Goal: Information Seeking & Learning: Learn about a topic

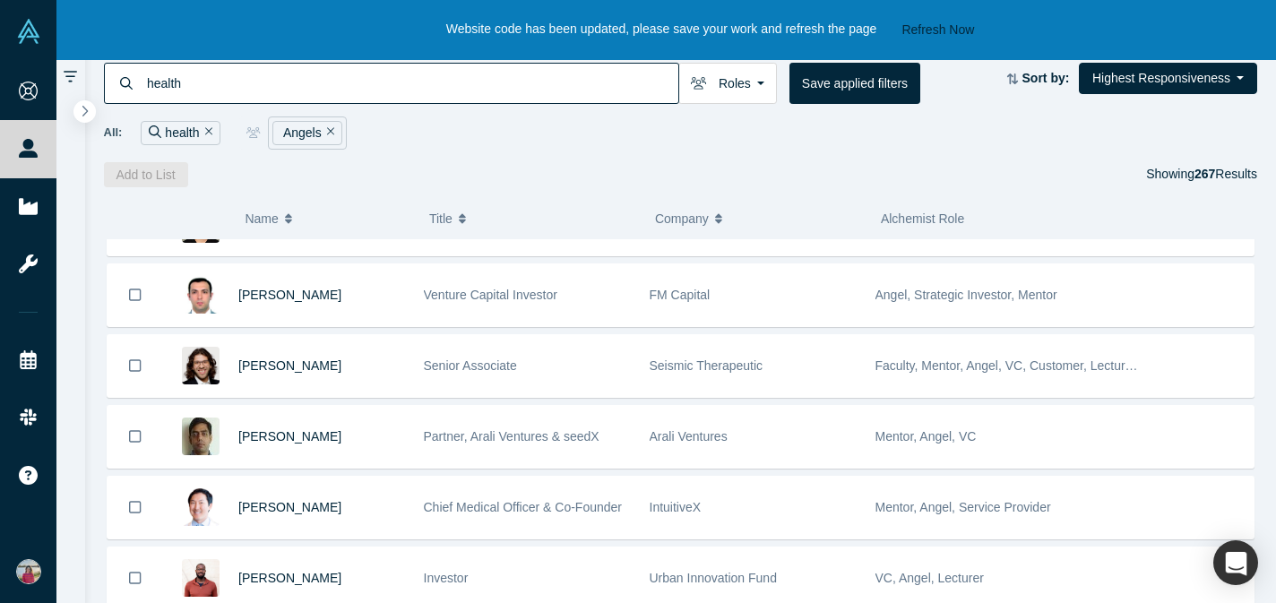
scroll to position [2094, 0]
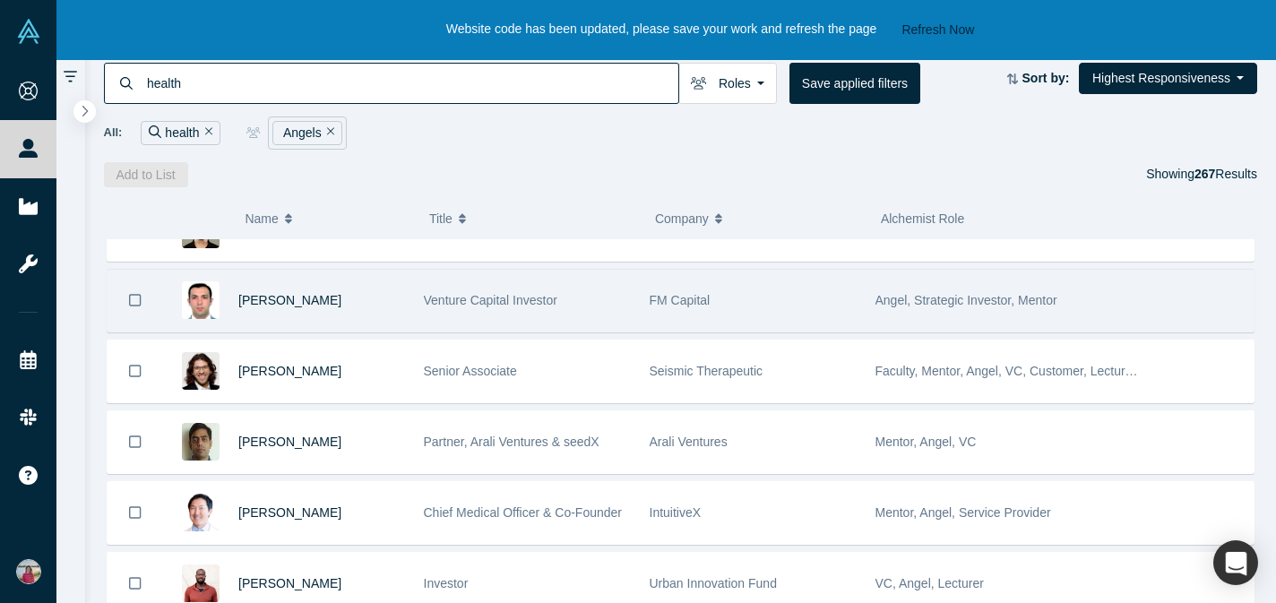
click at [478, 296] on span "Venture Capital Investor" at bounding box center [490, 300] width 133 height 14
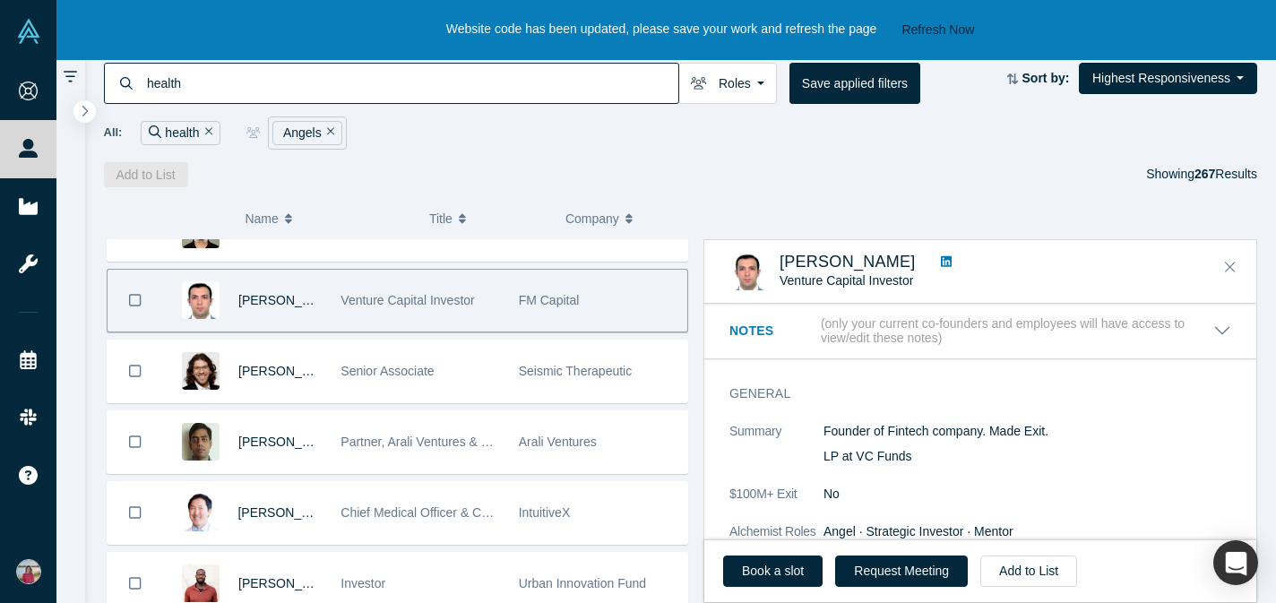
scroll to position [93, 0]
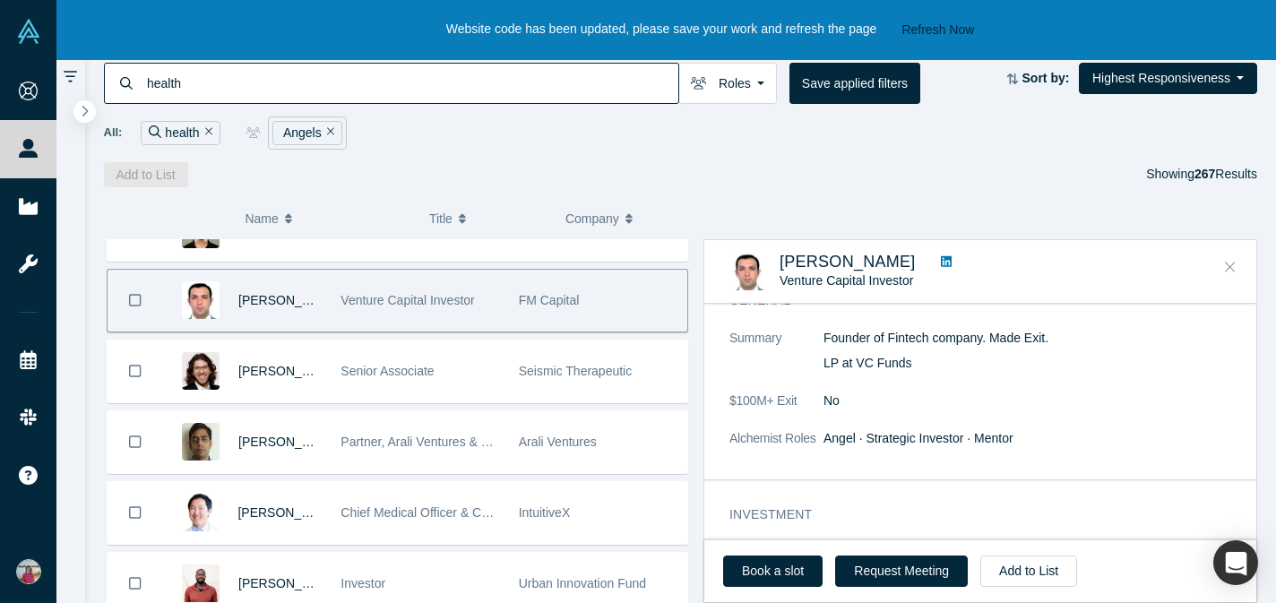
click at [1207, 270] on button "Close" at bounding box center [1230, 268] width 27 height 29
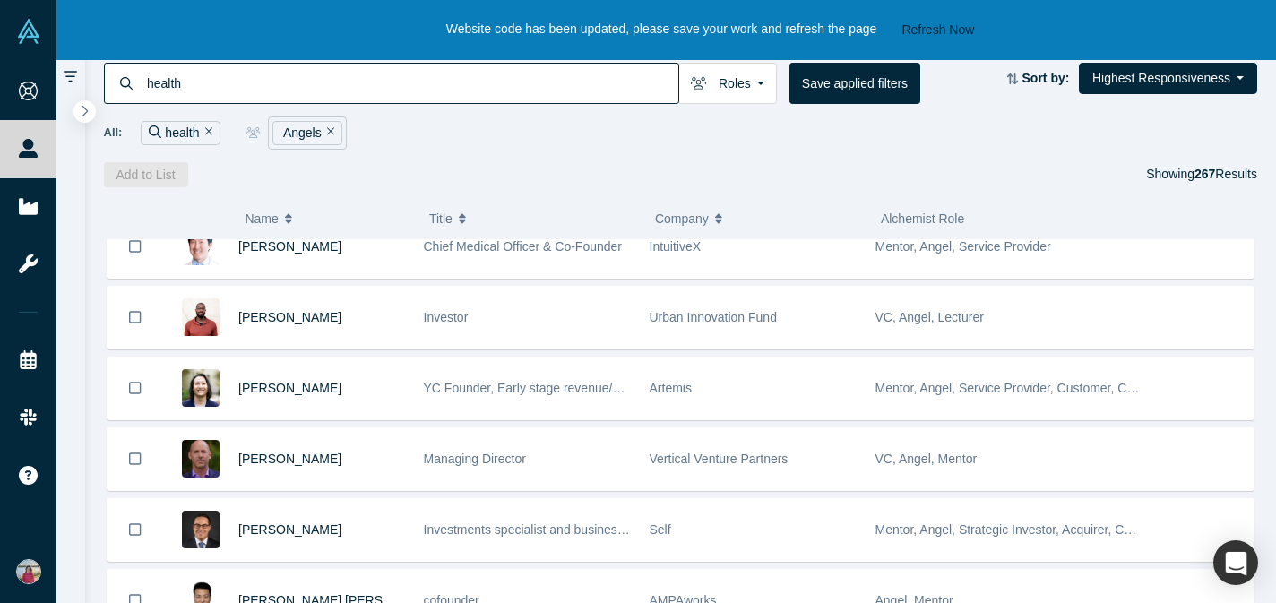
scroll to position [2387, 0]
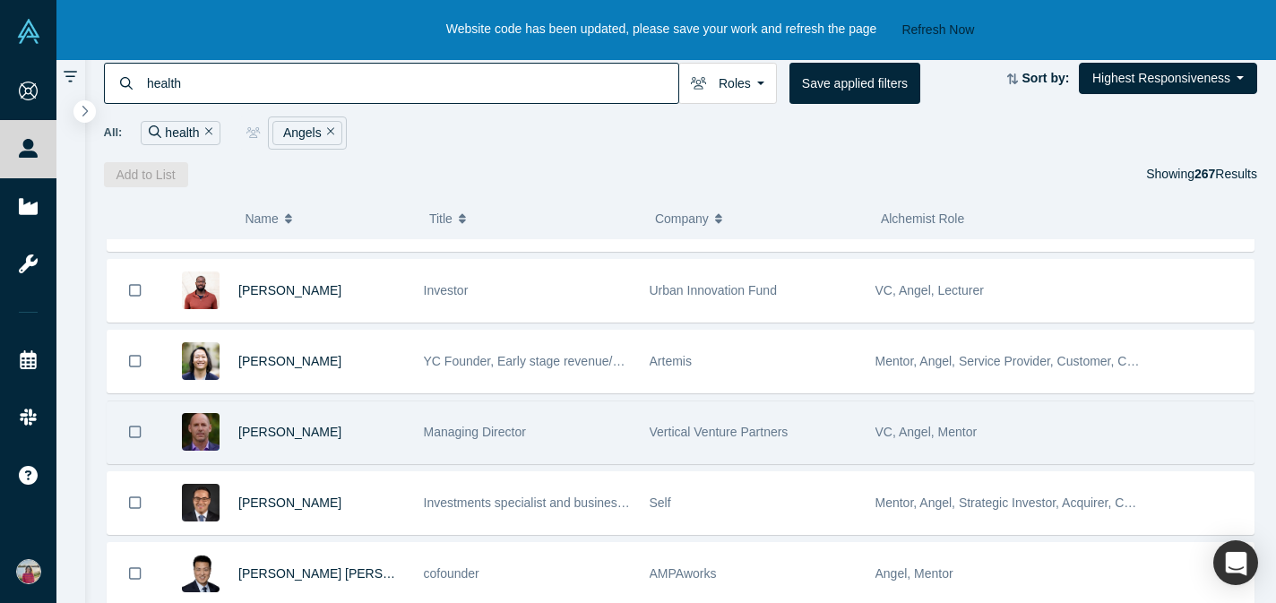
click at [487, 438] on span "Managing Director" at bounding box center [475, 432] width 102 height 14
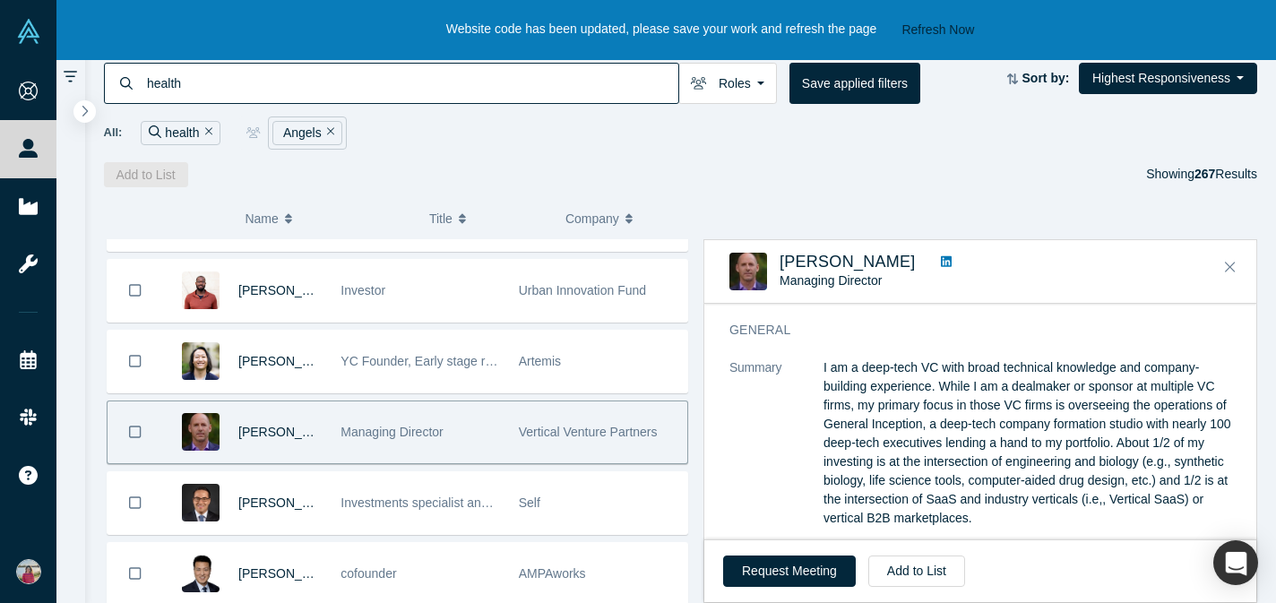
scroll to position [65, 0]
click at [1207, 263] on icon "Close" at bounding box center [1230, 267] width 11 height 16
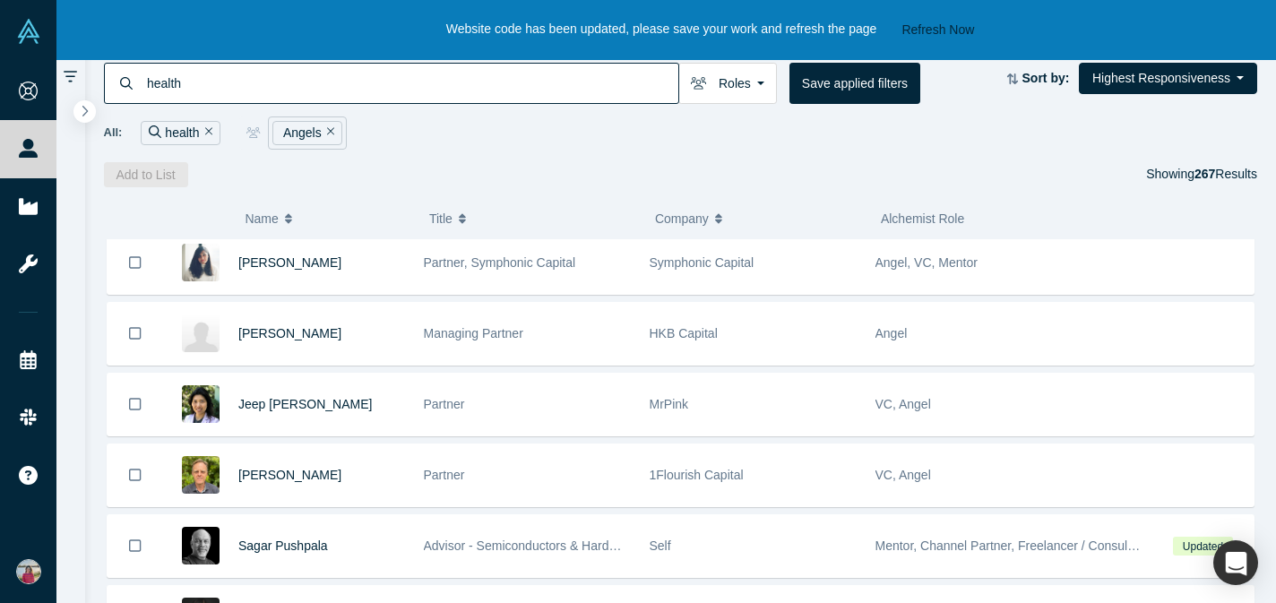
scroll to position [3065, 0]
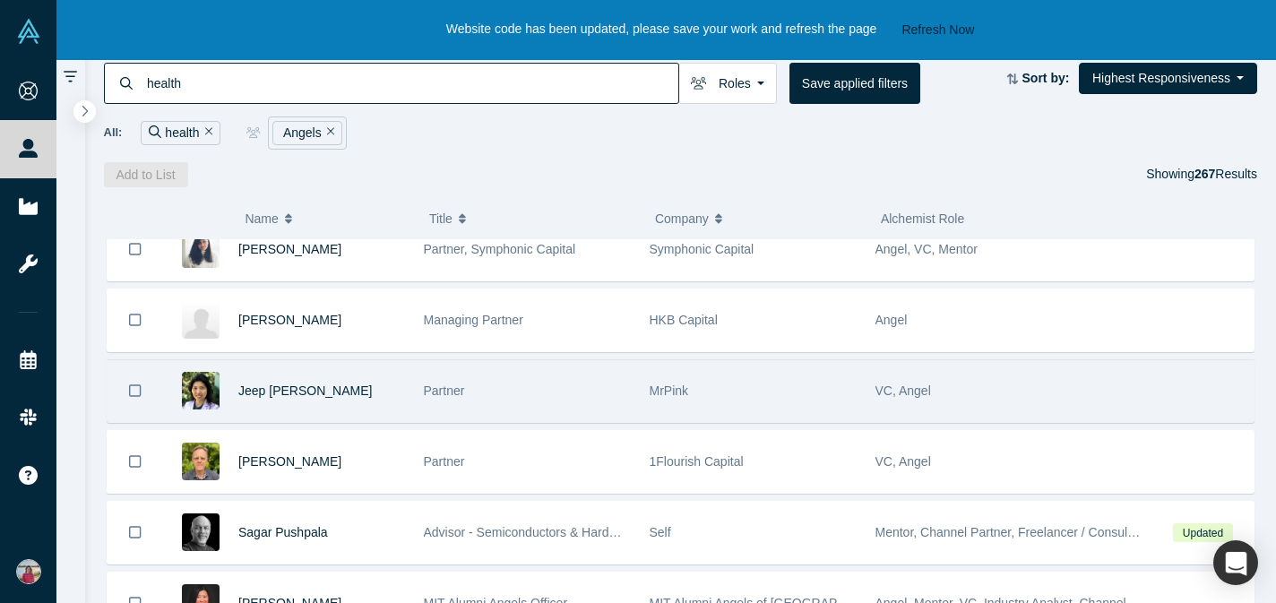
click at [490, 382] on div "Partner" at bounding box center [527, 391] width 207 height 62
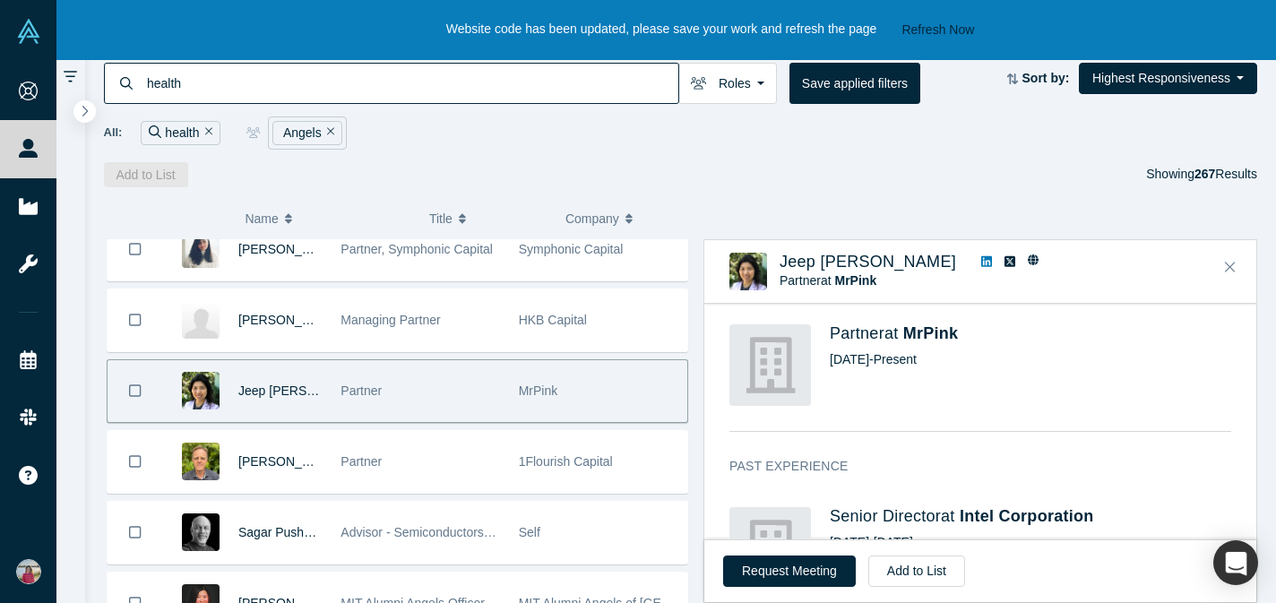
scroll to position [572, 0]
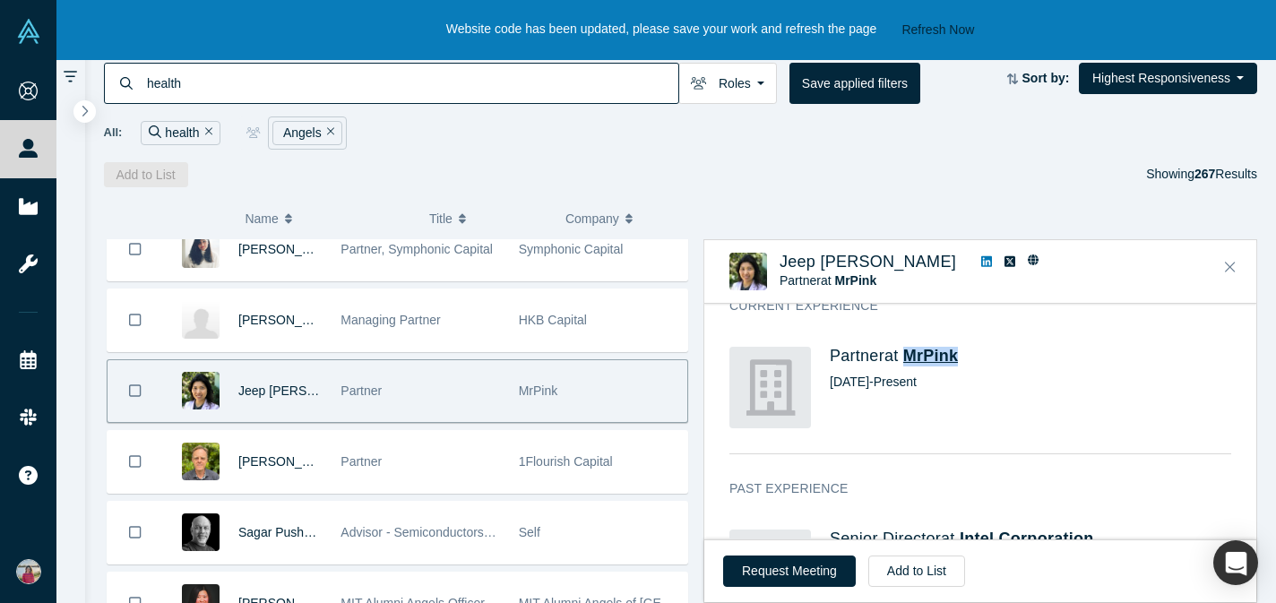
drag, startPoint x: 1020, startPoint y: 350, endPoint x: 909, endPoint y: 348, distance: 110.2
click at [908, 349] on h4 "Partner at MrPink" at bounding box center [1030, 357] width 401 height 20
copy span "MrPink"
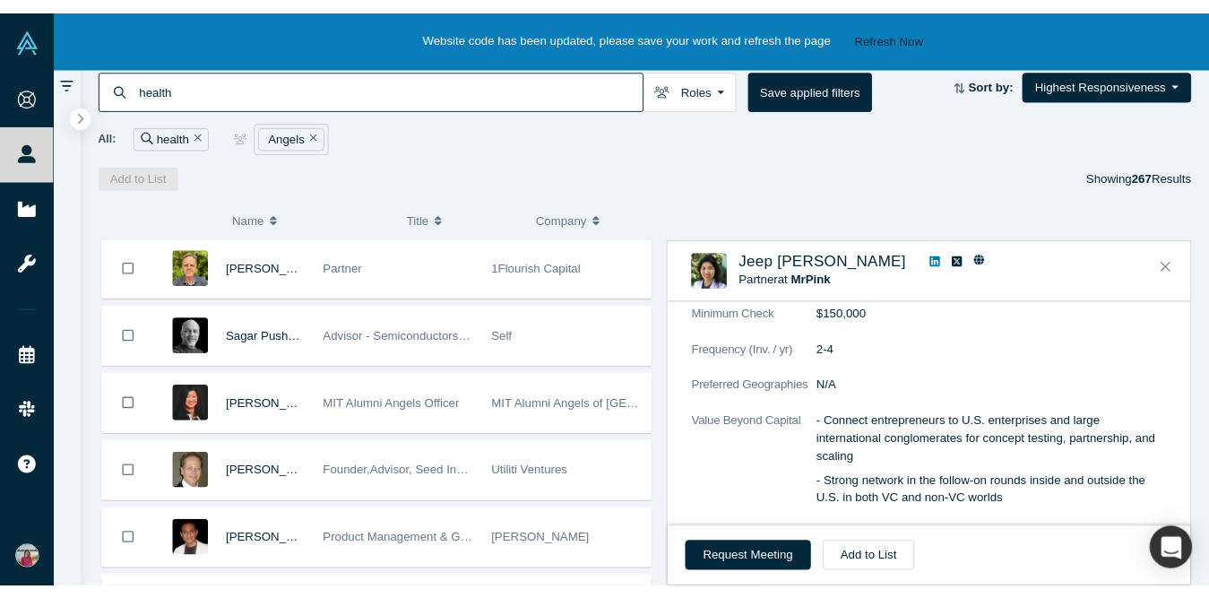
scroll to position [1413, 0]
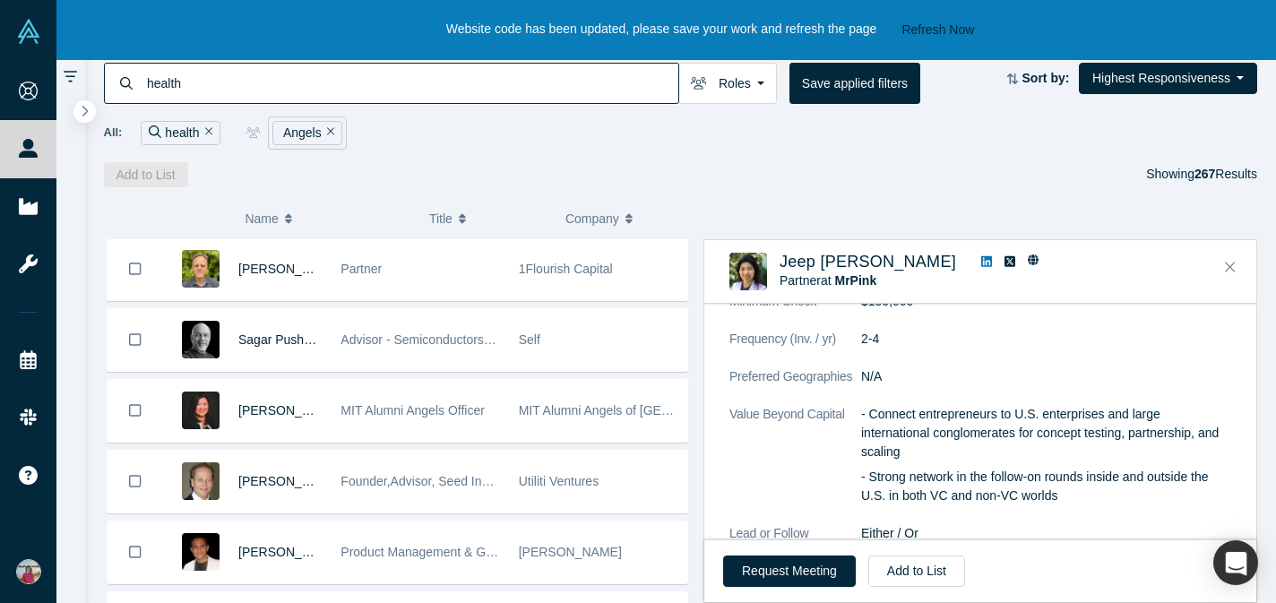
click at [981, 261] on icon at bounding box center [986, 261] width 11 height 11
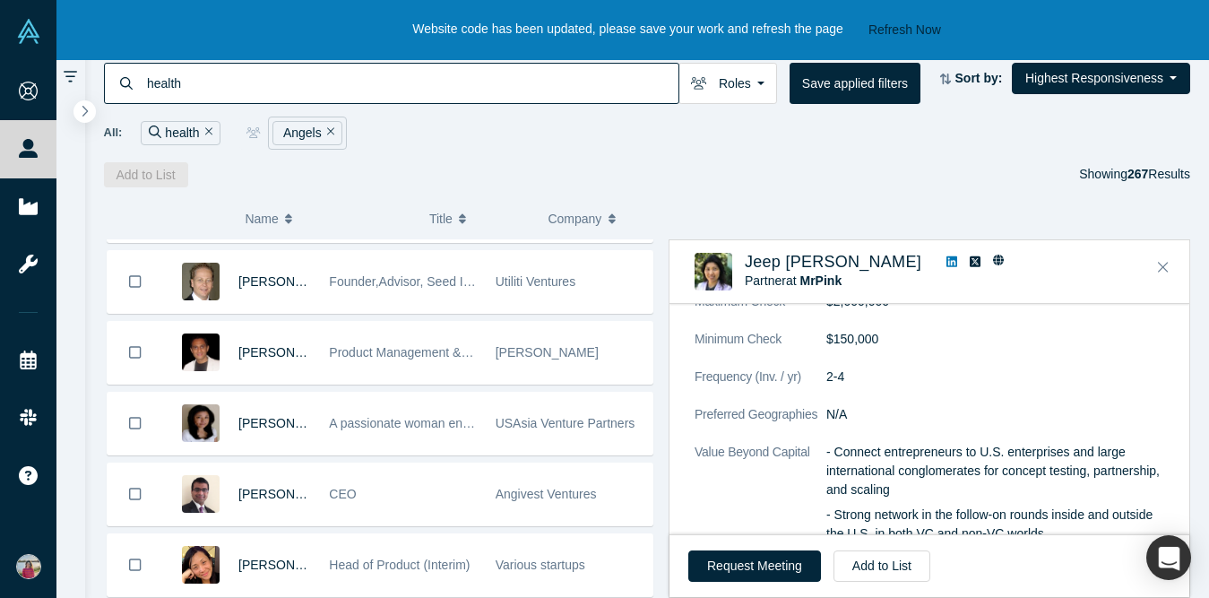
scroll to position [3458, 0]
click at [1165, 266] on icon "Close" at bounding box center [1163, 267] width 11 height 16
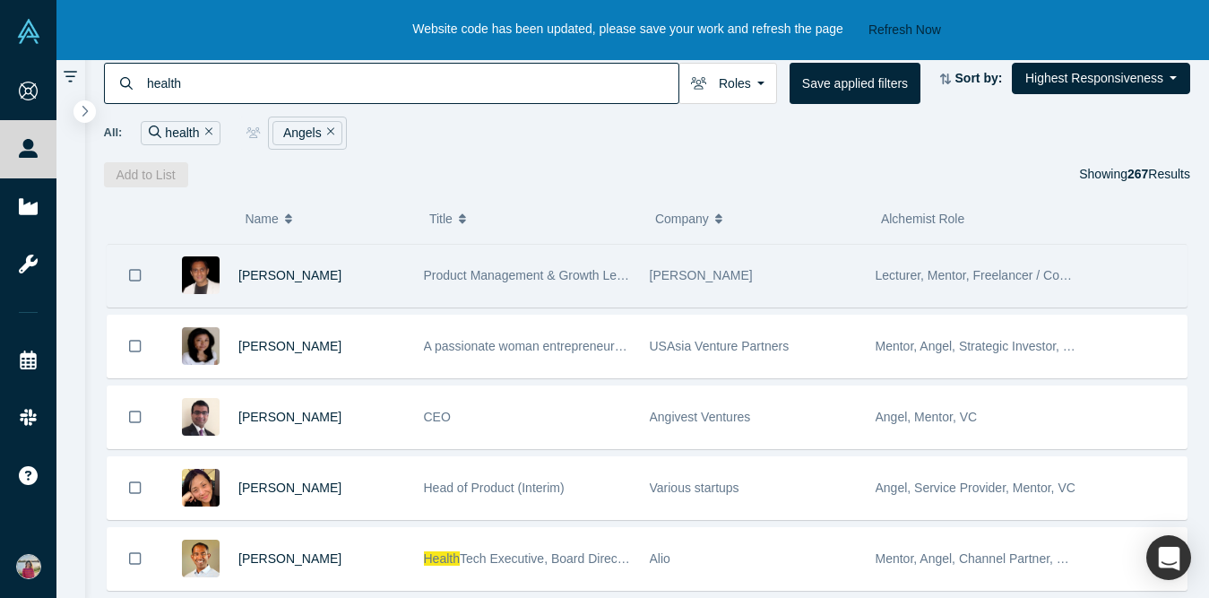
scroll to position [3536, 0]
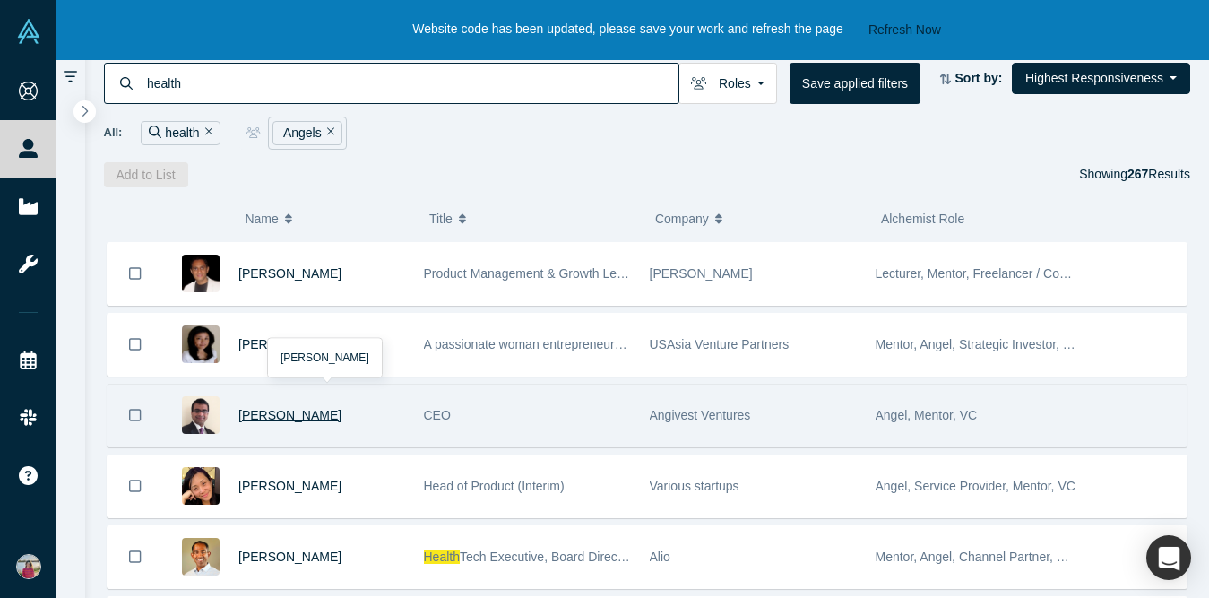
click at [334, 408] on span "Narayanan Ganapathy" at bounding box center [289, 415] width 103 height 14
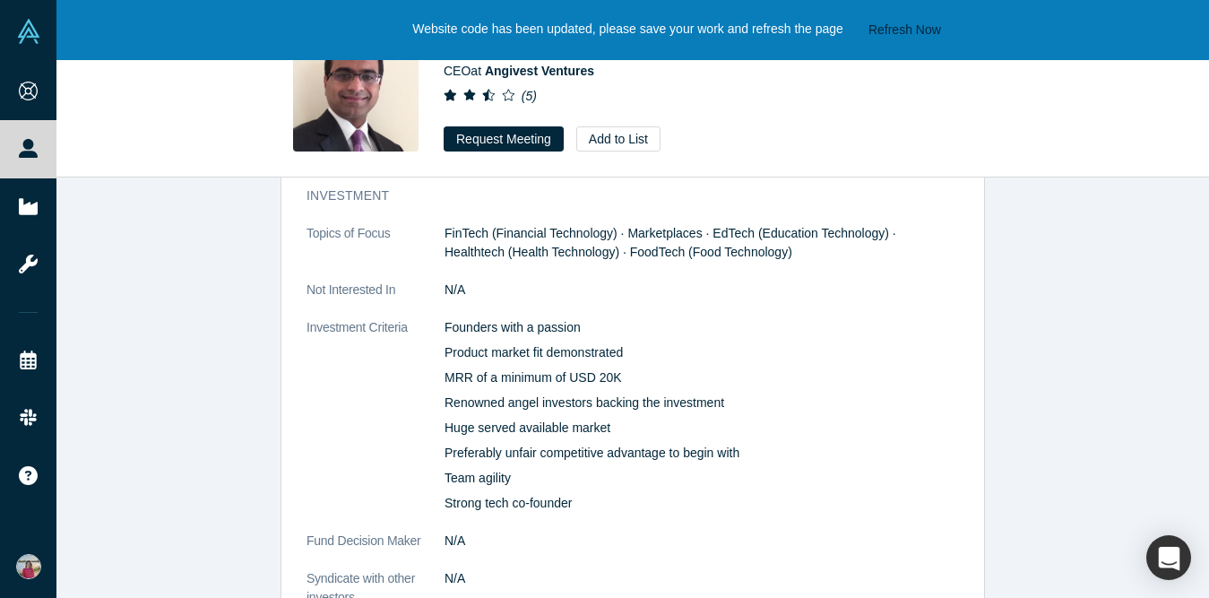
scroll to position [1497, 0]
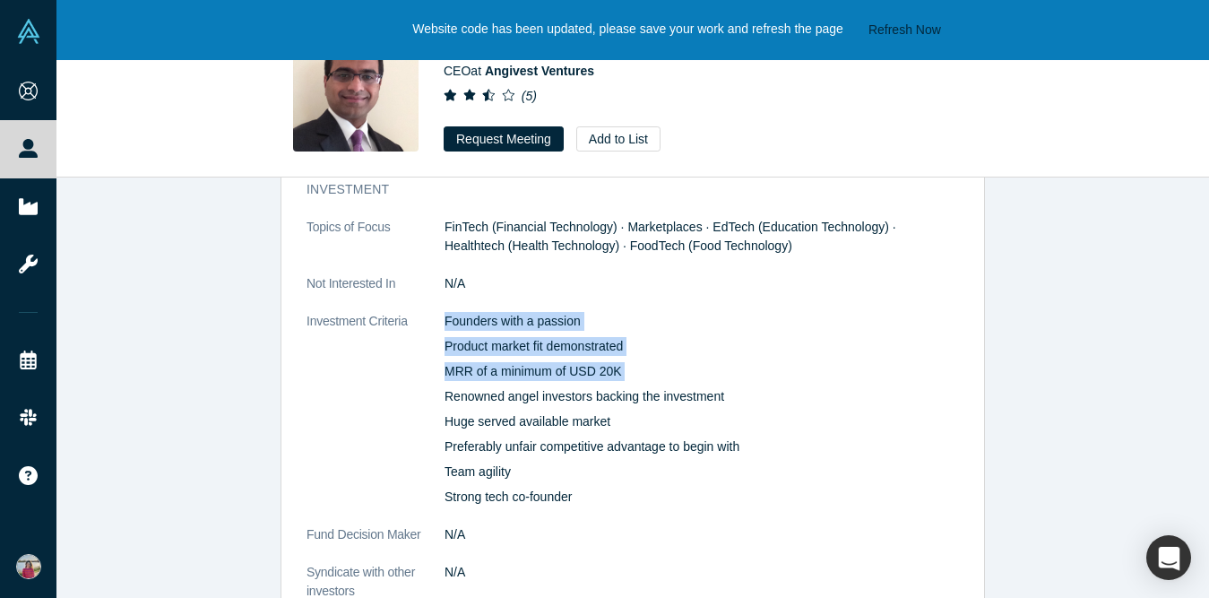
drag, startPoint x: 440, startPoint y: 356, endPoint x: 707, endPoint y: 364, distance: 267.1
click at [707, 365] on dl "Topics of Focus FinTech (Financial Technology) · Marketplaces · EdTech (Educati…" at bounding box center [632, 409] width 652 height 383
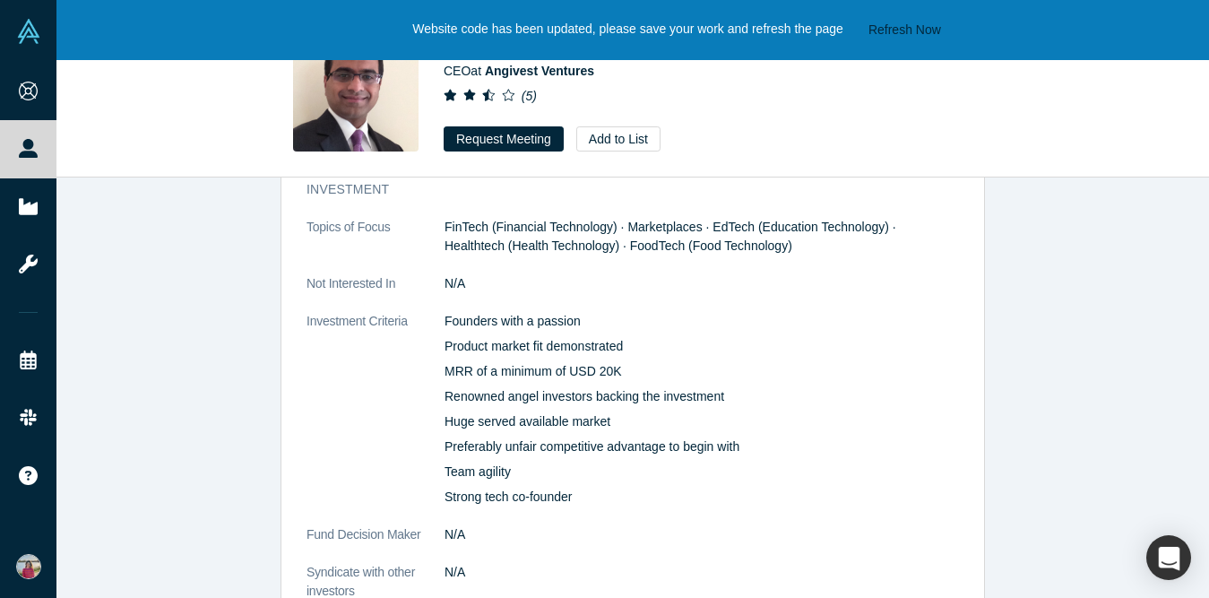
click at [656, 412] on p "Huge served available market" at bounding box center [701, 421] width 514 height 19
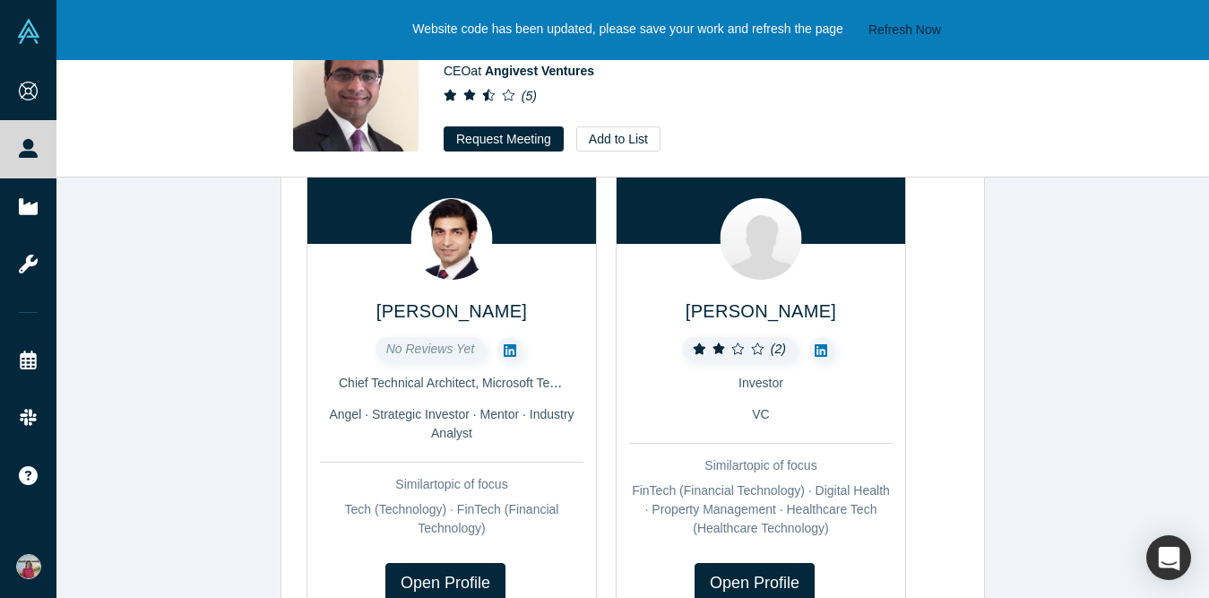
scroll to position [0, 0]
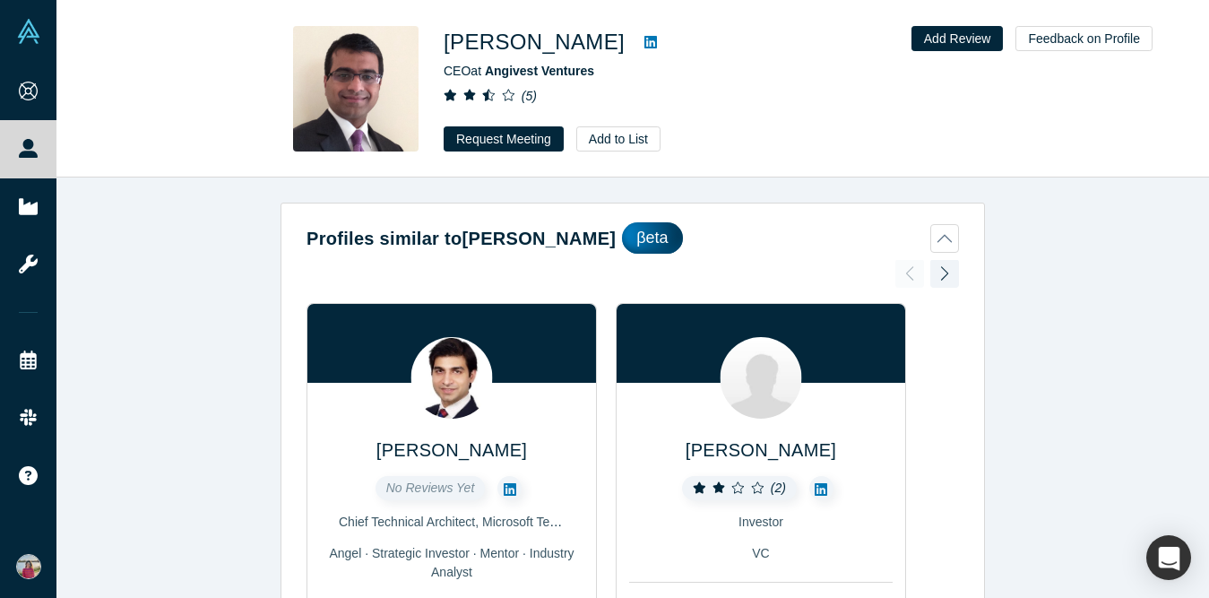
click at [657, 39] on icon at bounding box center [650, 42] width 13 height 13
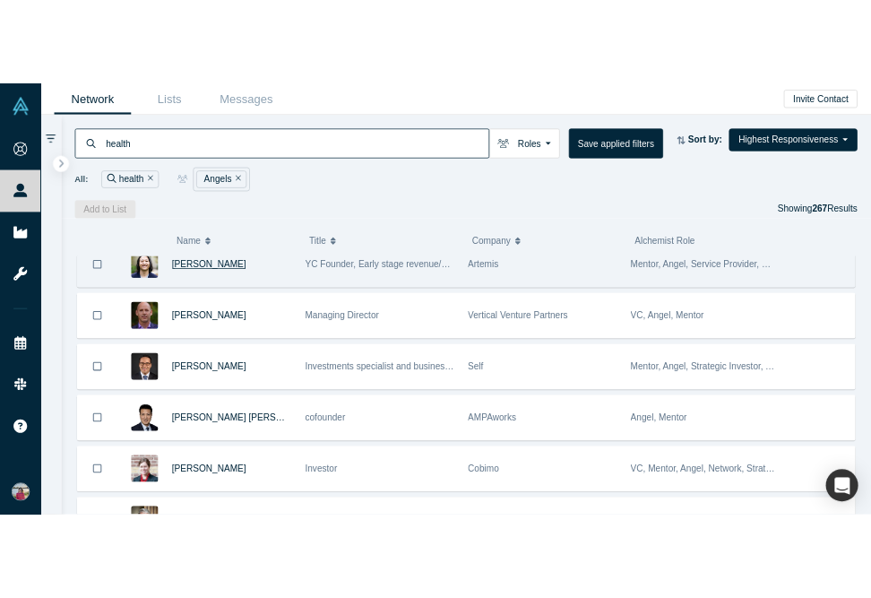
scroll to position [2498, 0]
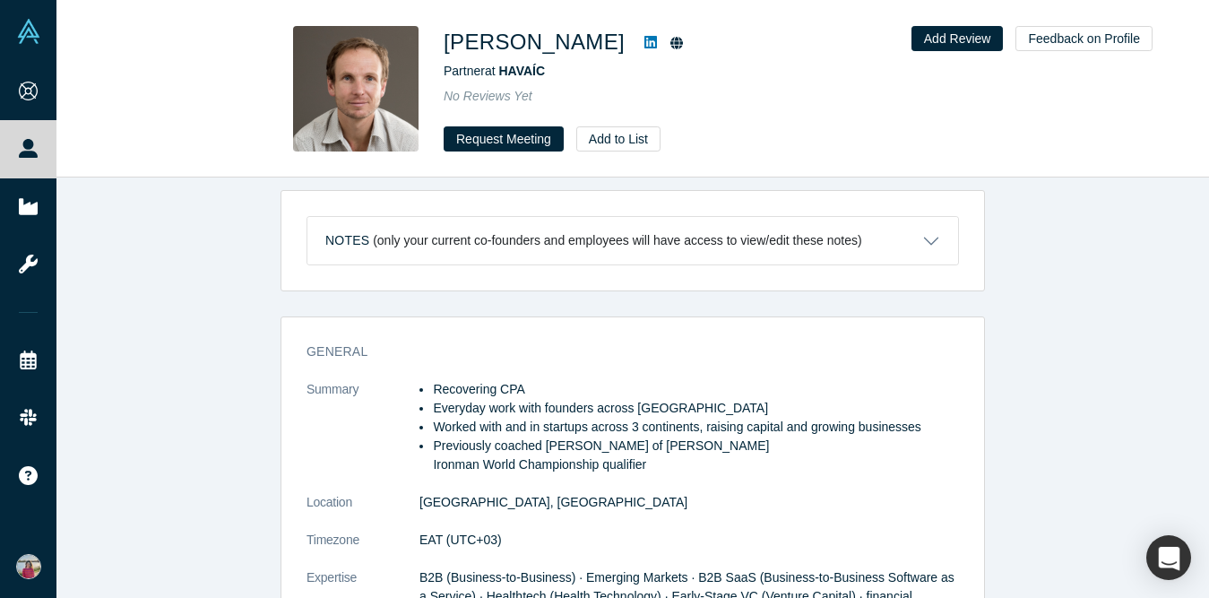
scroll to position [760, 0]
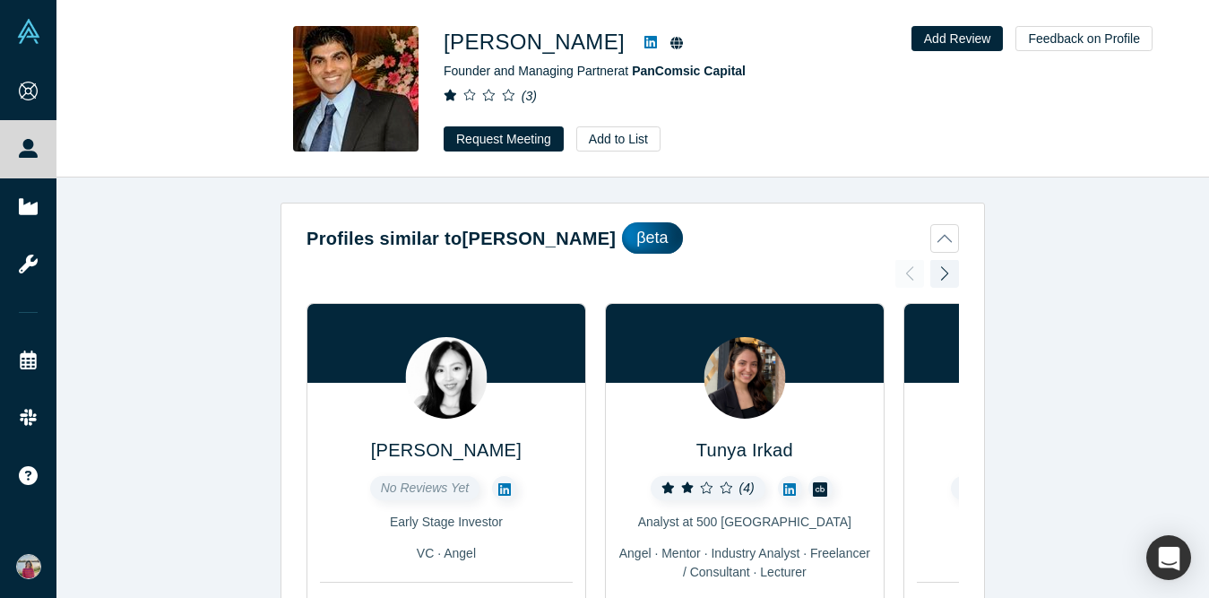
click at [644, 39] on icon at bounding box center [650, 42] width 13 height 13
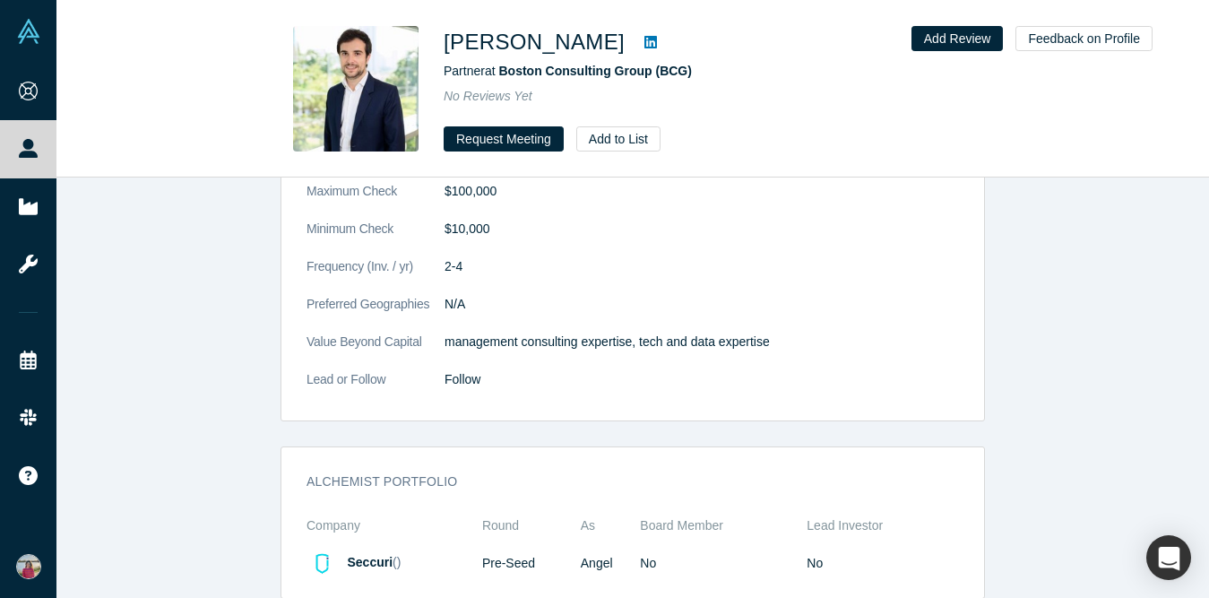
scroll to position [1579, 0]
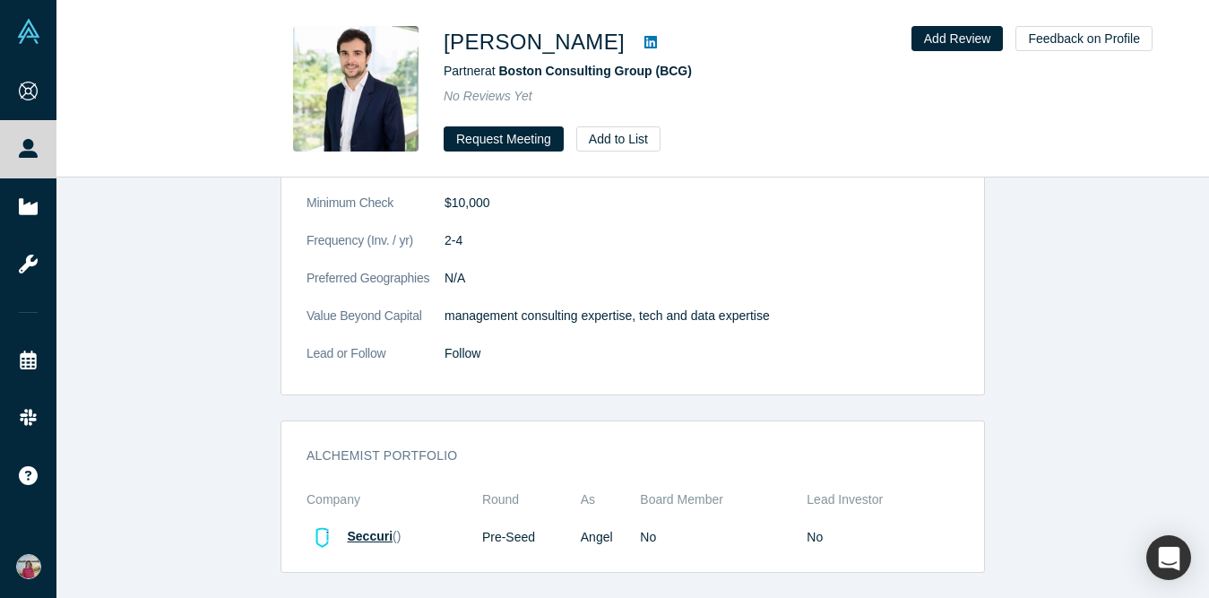
click at [357, 533] on span "Seccuri" at bounding box center [371, 536] width 46 height 14
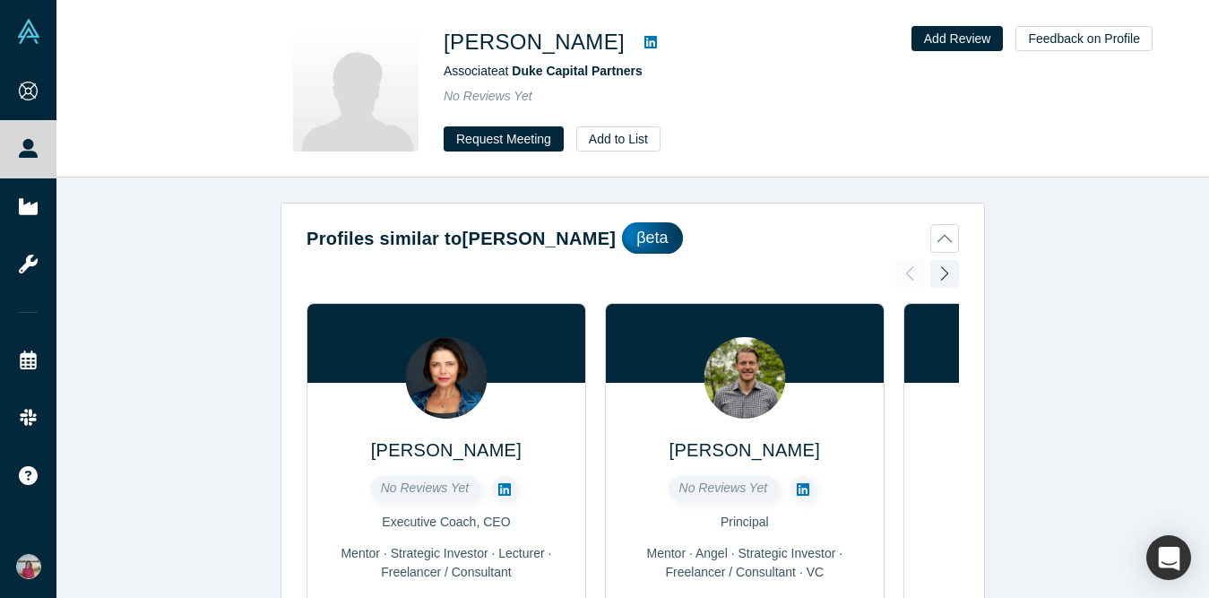
click at [644, 39] on icon at bounding box center [650, 42] width 13 height 13
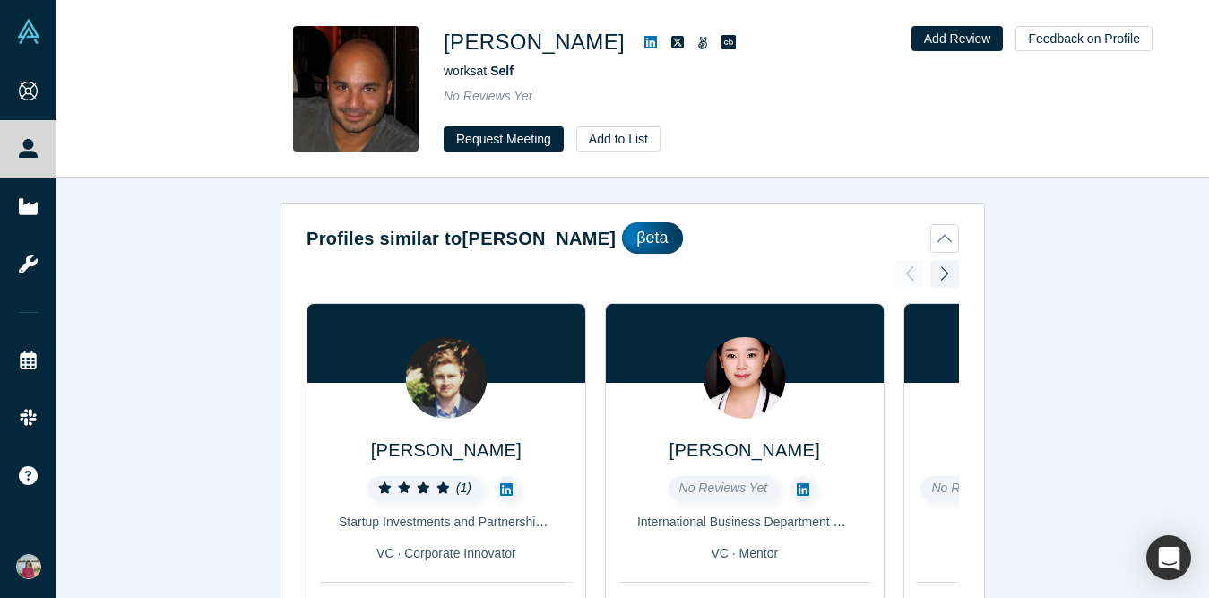
click at [644, 39] on icon at bounding box center [650, 42] width 13 height 13
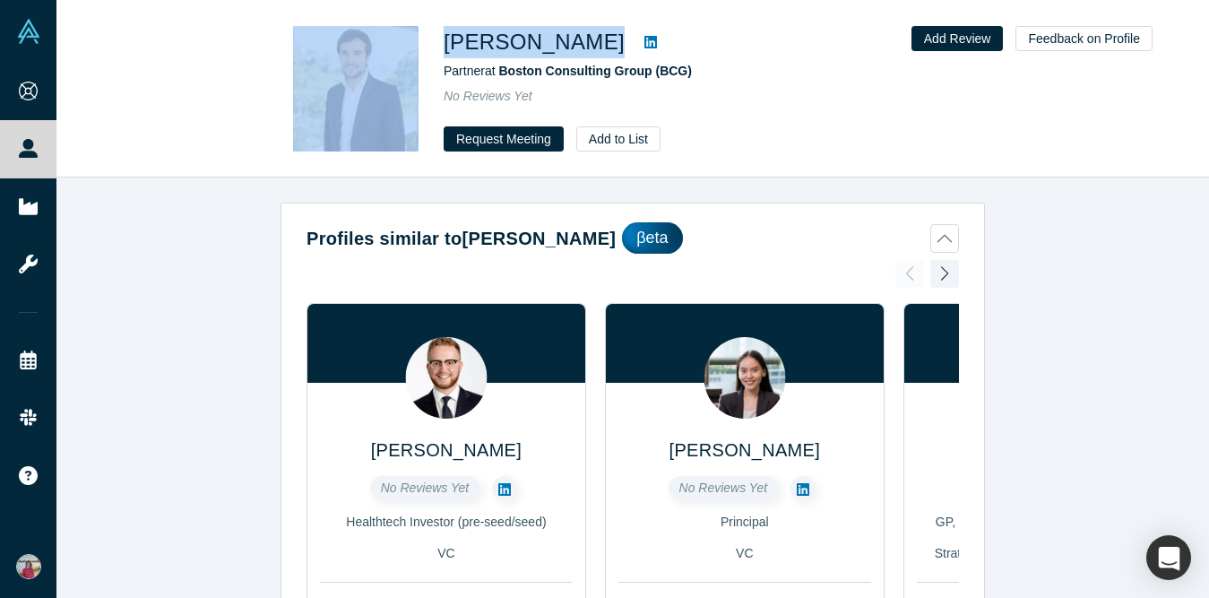
drag, startPoint x: 428, startPoint y: 45, endPoint x: 636, endPoint y: 44, distance: 207.9
click at [637, 45] on div "Nicolás López Polo Partner at Boston Consulting Group (BCG) No Reviews Yet Requ…" at bounding box center [632, 88] width 704 height 125
copy div "[PERSON_NAME]"
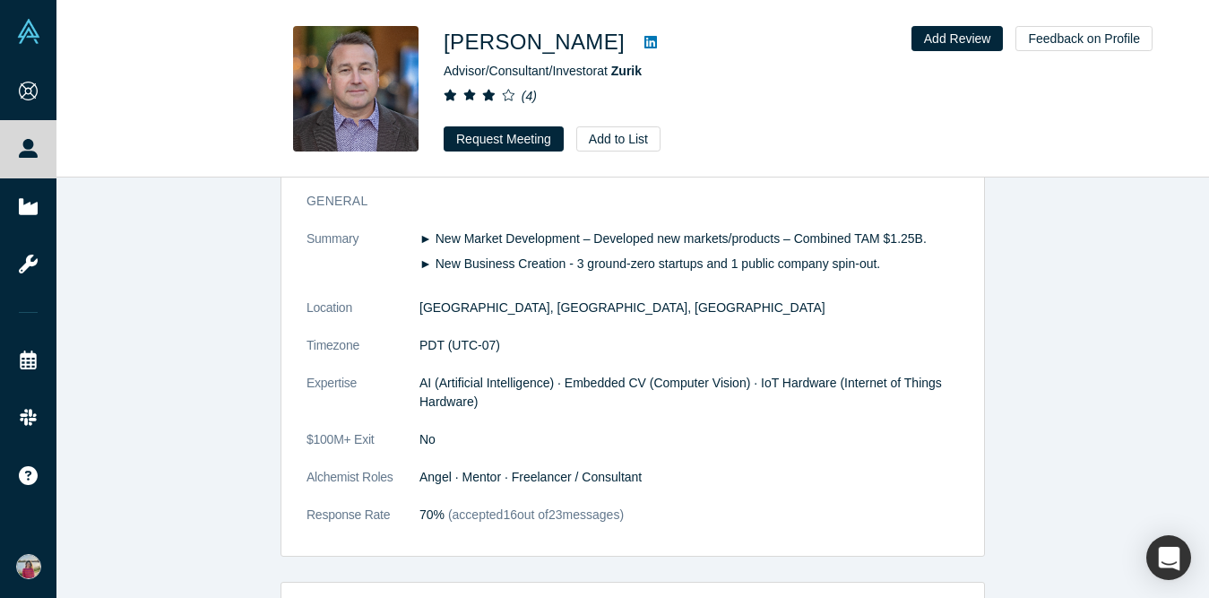
scroll to position [851, 0]
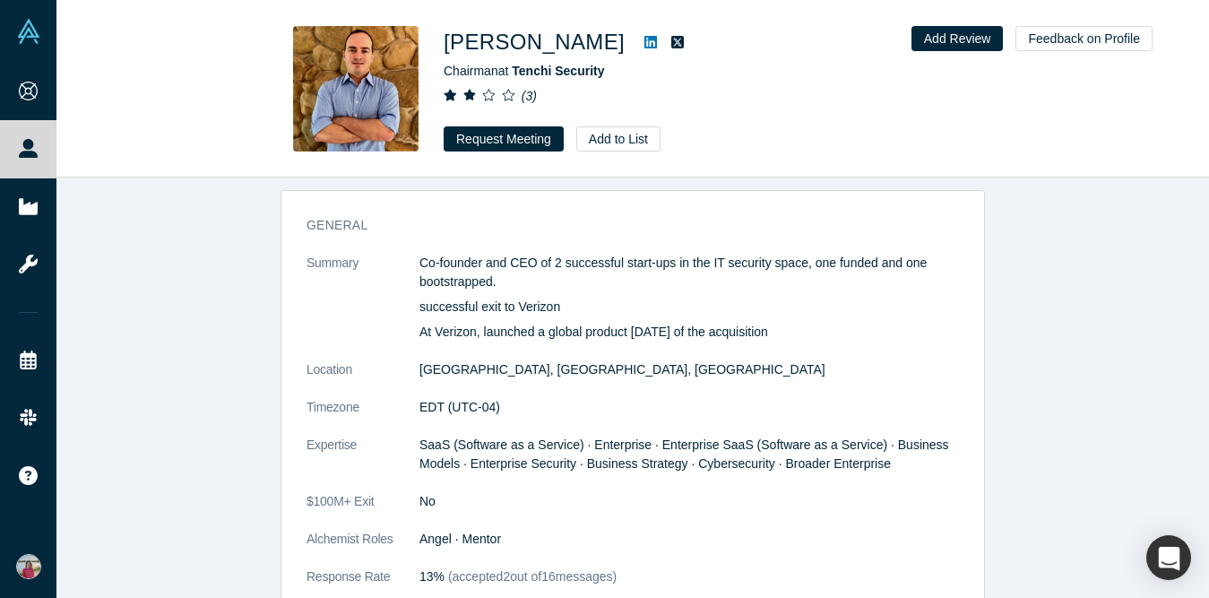
scroll to position [781, 0]
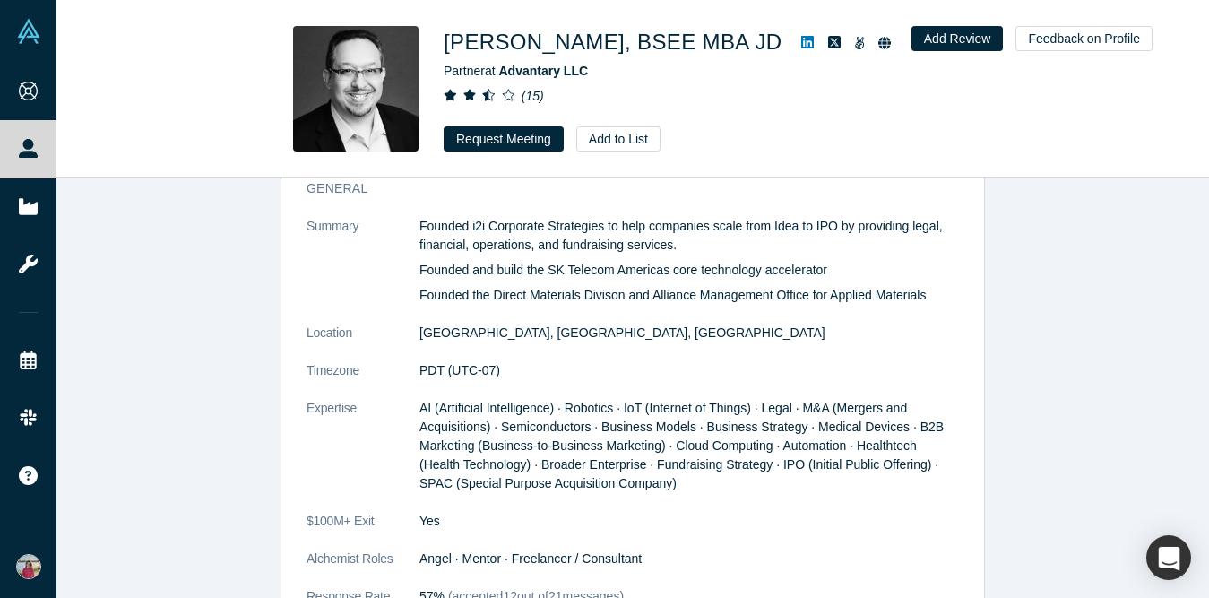
scroll to position [872, 0]
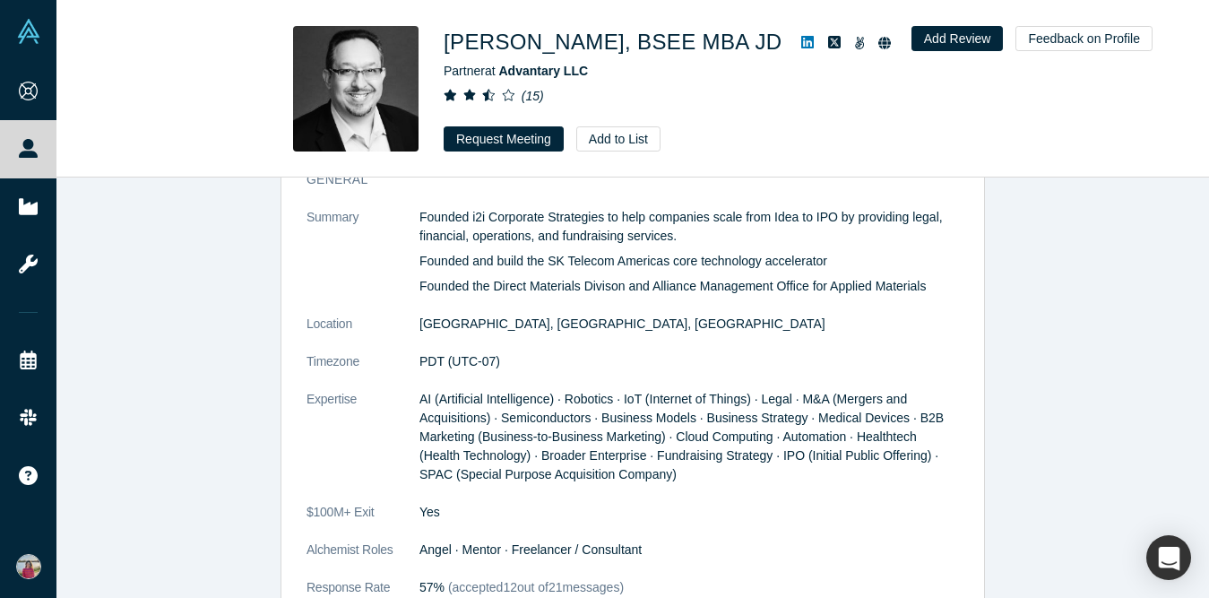
click at [801, 47] on icon at bounding box center [807, 42] width 13 height 13
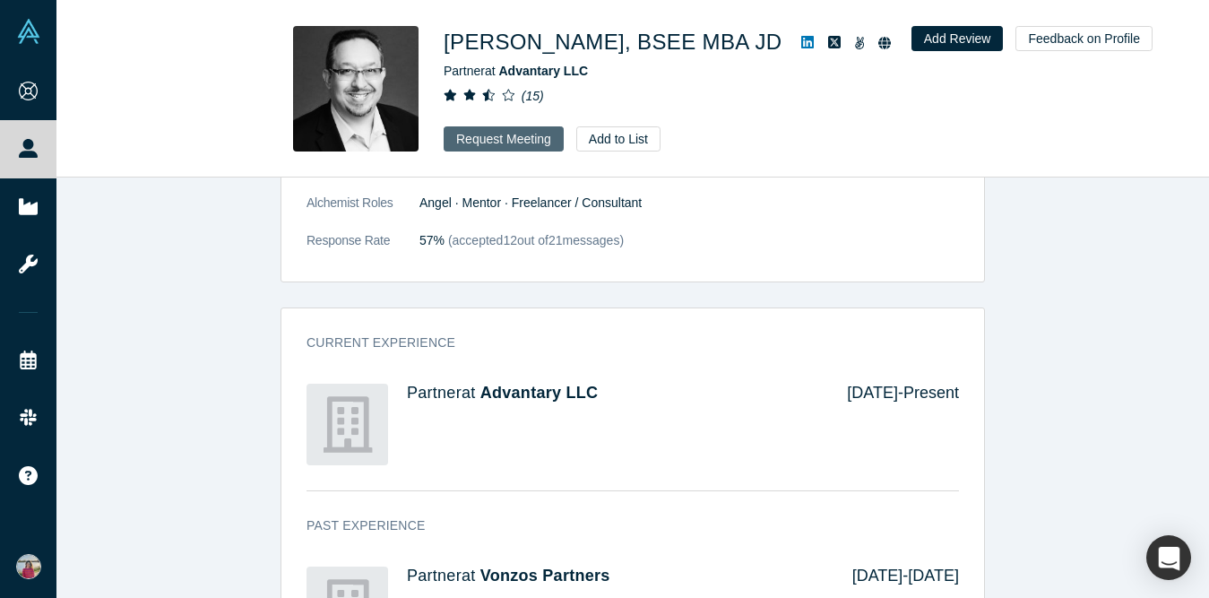
scroll to position [909, 0]
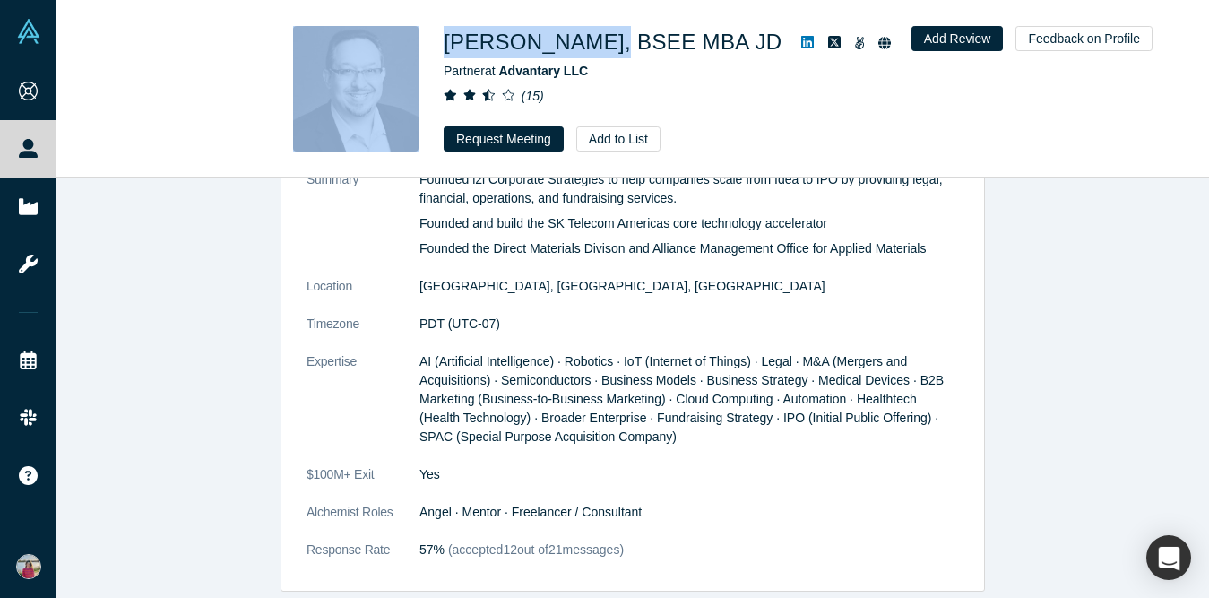
drag, startPoint x: 427, startPoint y: 39, endPoint x: 585, endPoint y: 39, distance: 157.7
click at [587, 39] on div "Angel Orrantia, BSEE MBA JD Partner at Advantary LLC ( 15 ) Request Meeting Add…" at bounding box center [632, 88] width 704 height 125
copy div "Angel Orrantia"
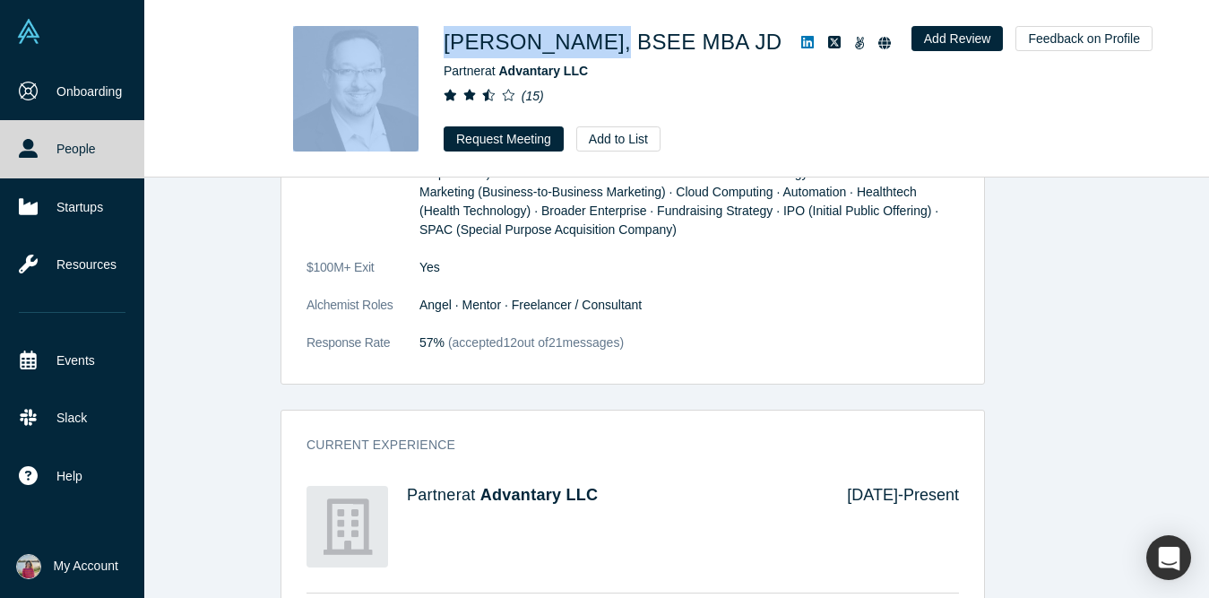
scroll to position [1119, 0]
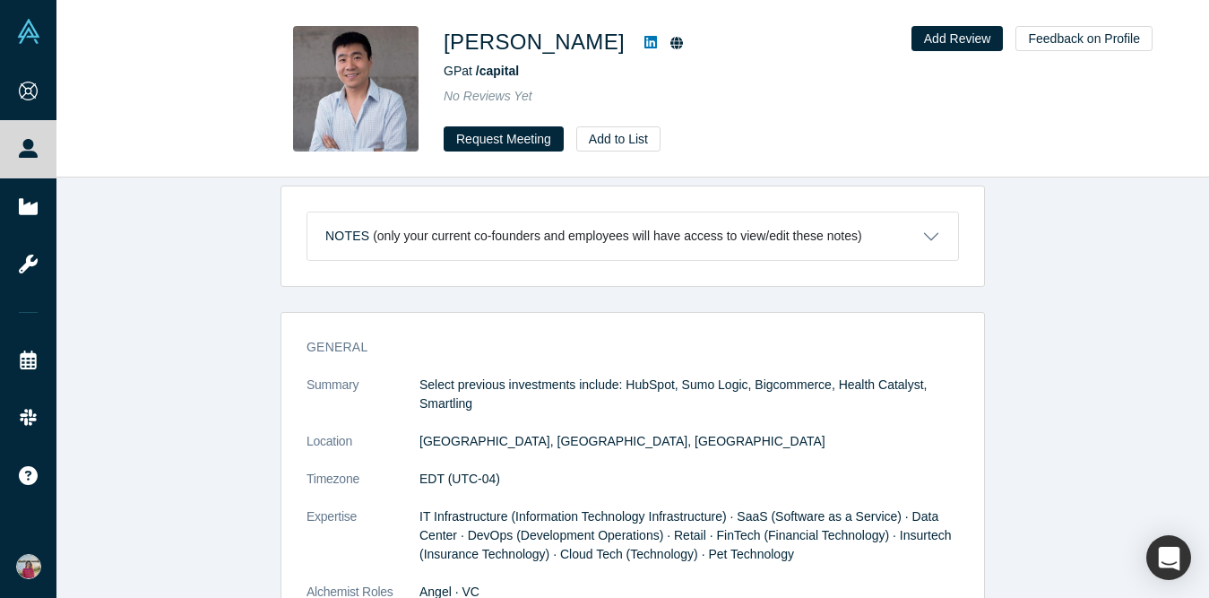
scroll to position [22, 0]
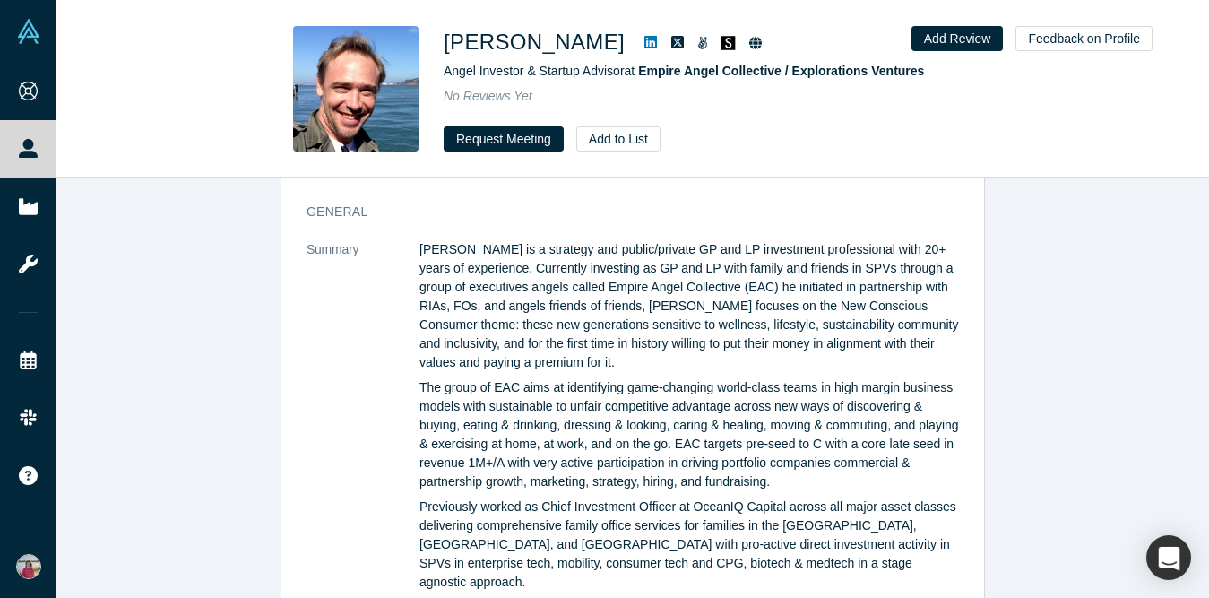
scroll to position [779, 0]
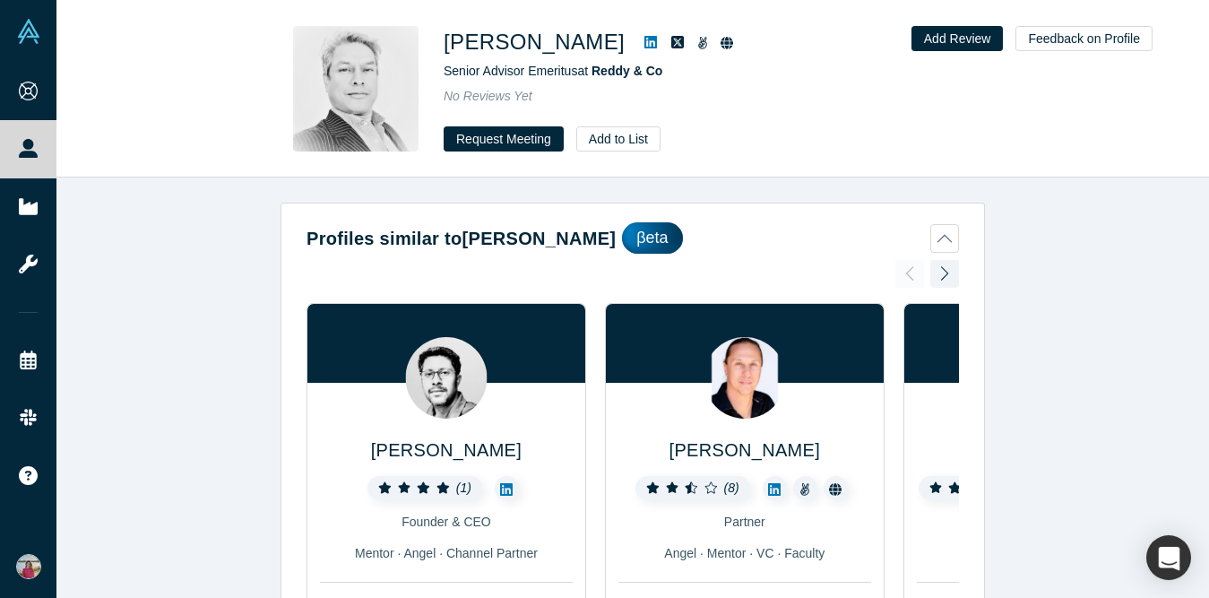
click at [644, 44] on icon at bounding box center [650, 42] width 13 height 13
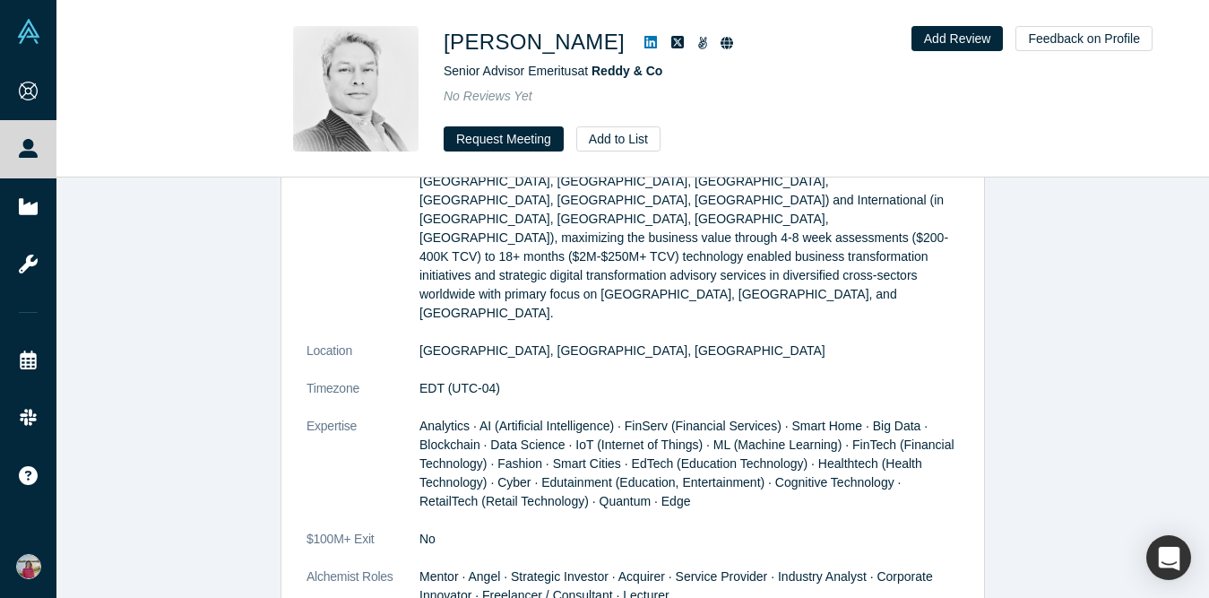
scroll to position [1365, 0]
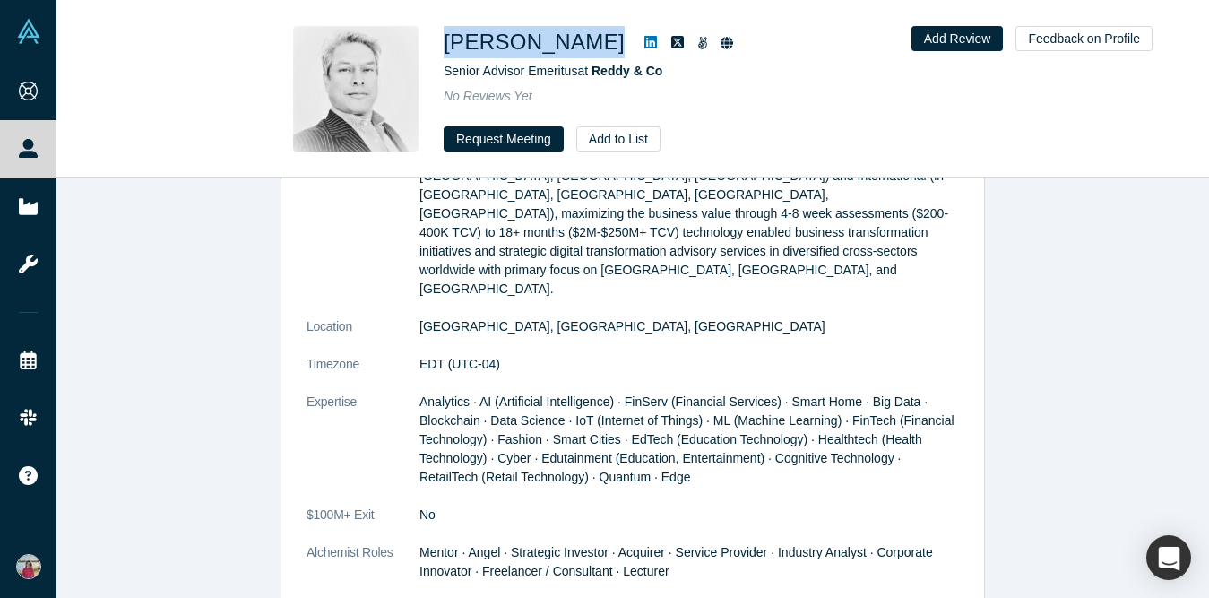
copy div "Kevin Reddy"
drag, startPoint x: 435, startPoint y: 40, endPoint x: 570, endPoint y: 35, distance: 134.5
click at [571, 41] on div "Kevin Reddy Senior Advisor Emeritus at Reddy & Co No Reviews Yet Request Meetin…" at bounding box center [632, 88] width 704 height 125
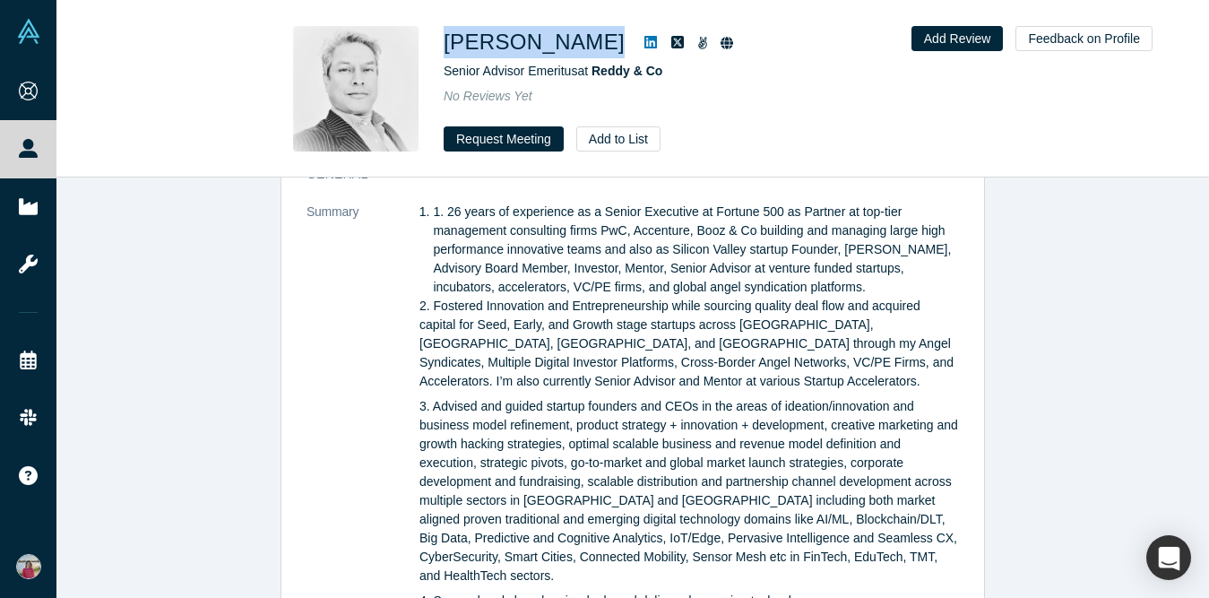
scroll to position [663, 0]
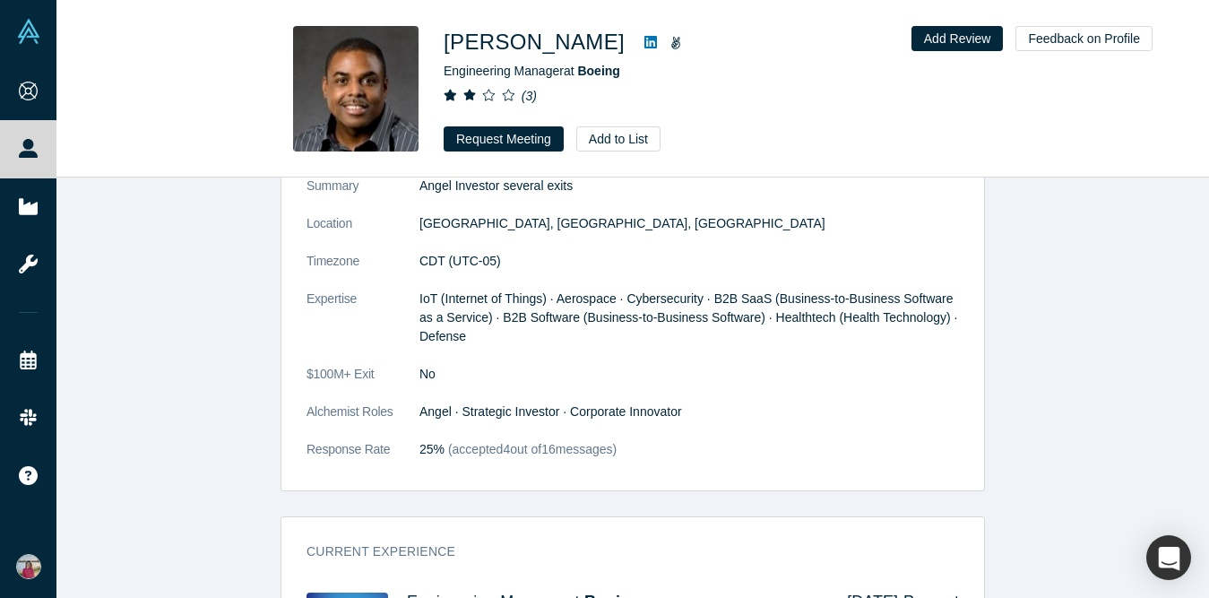
scroll to position [5, 0]
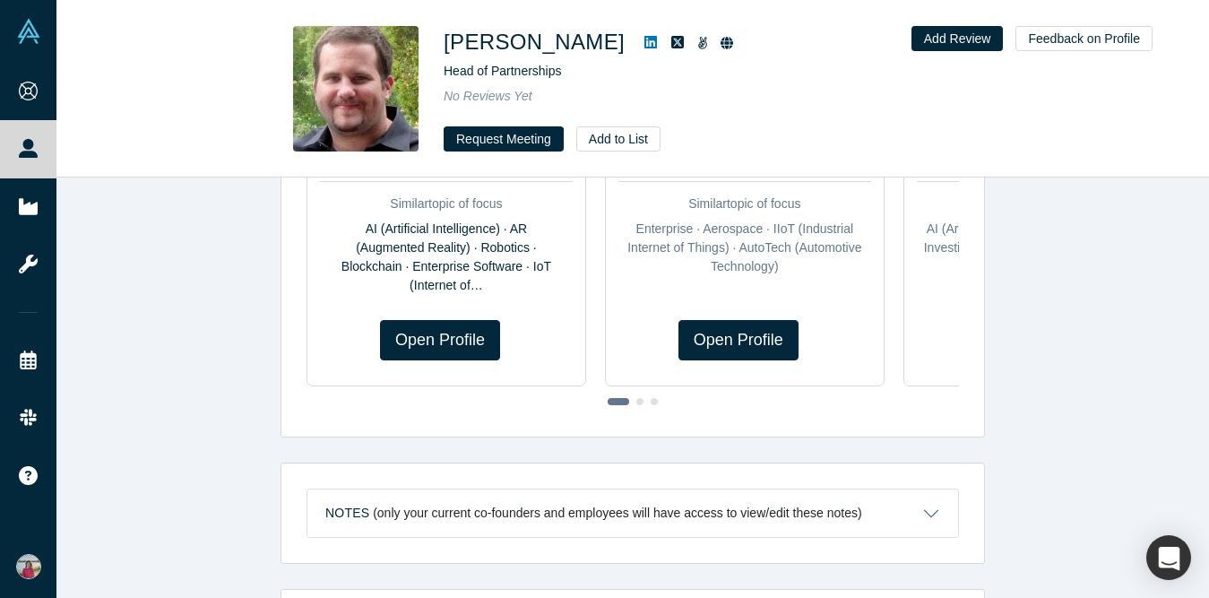
scroll to position [758, 0]
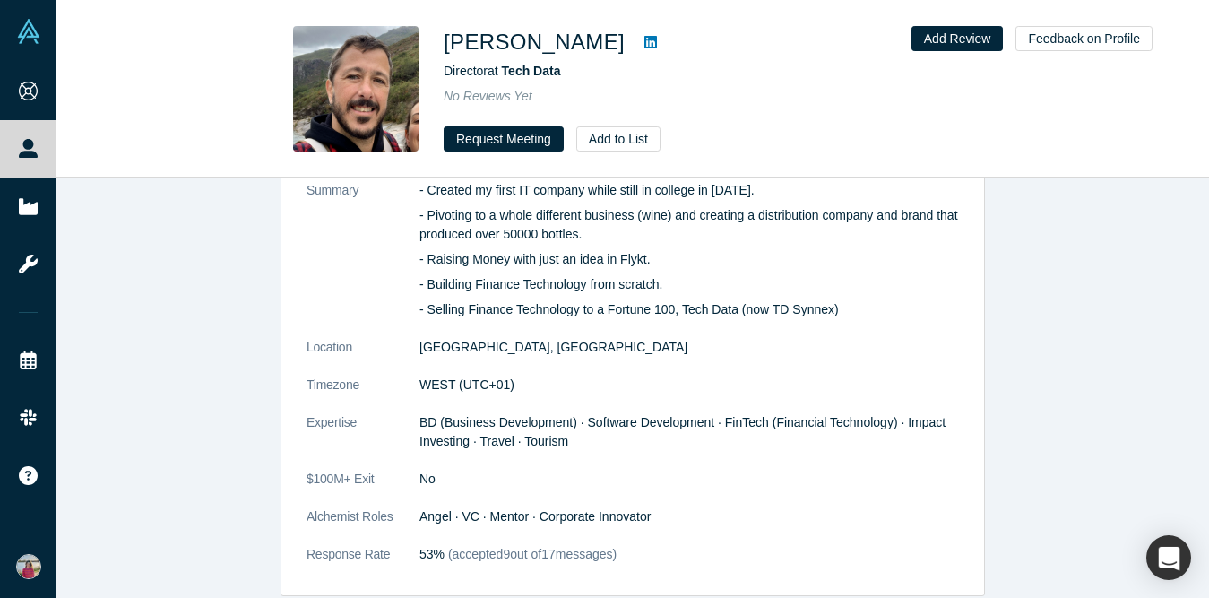
scroll to position [940, 0]
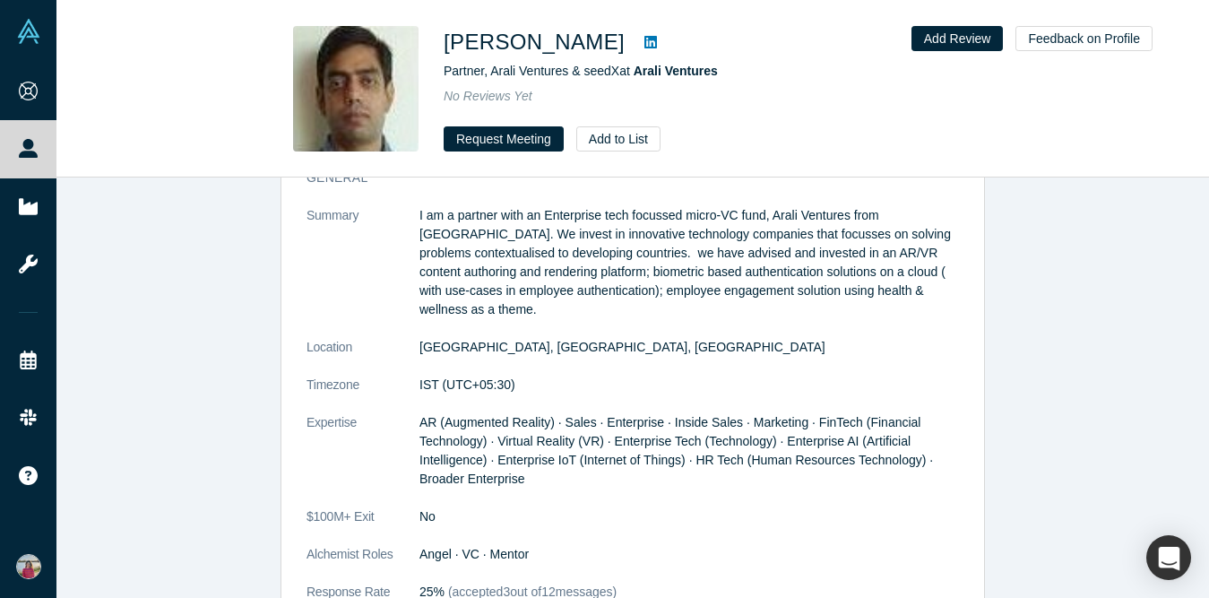
scroll to position [868, 0]
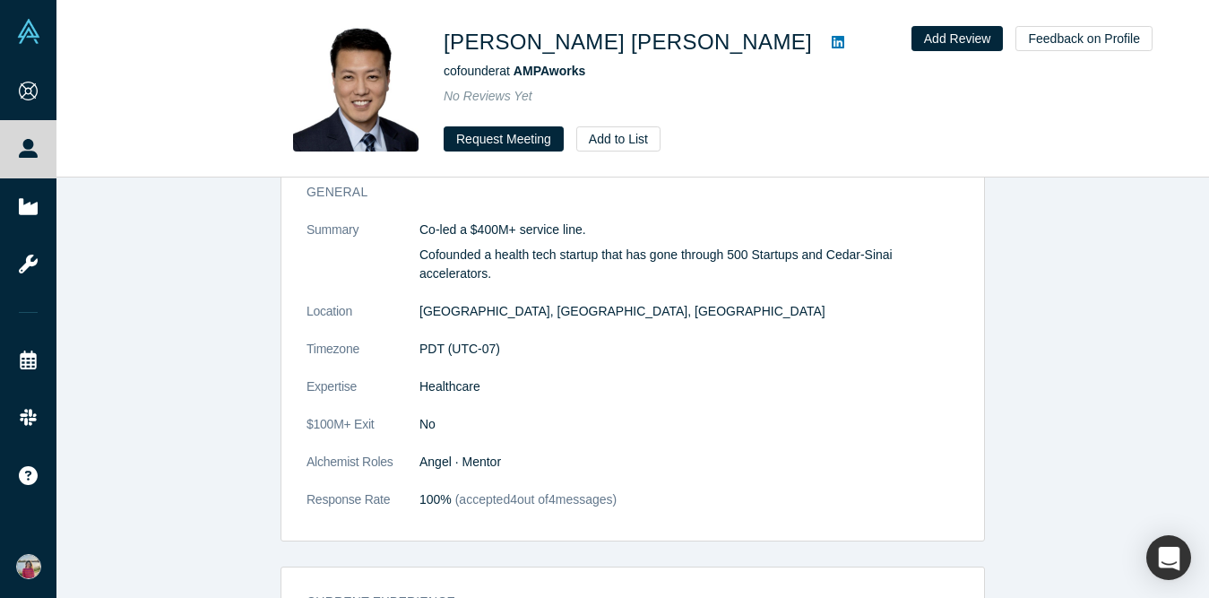
scroll to position [174, 0]
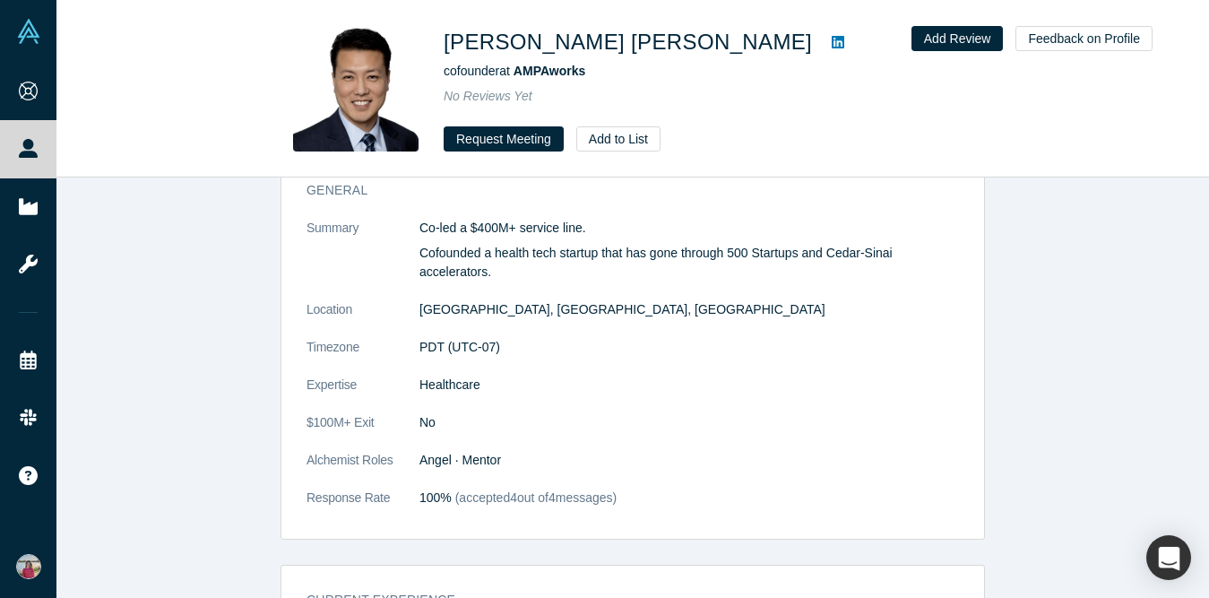
click at [831, 40] on icon at bounding box center [837, 42] width 13 height 13
